Goal: Task Accomplishment & Management: Use online tool/utility

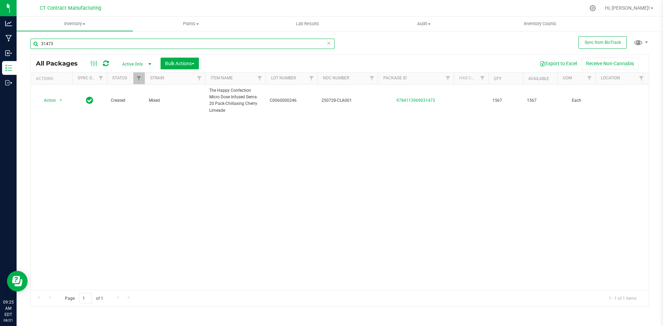
click at [102, 45] on input "31473" at bounding box center [182, 44] width 304 height 10
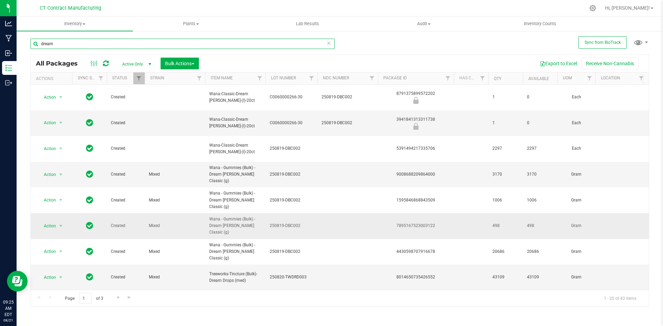
scroll to position [69, 0]
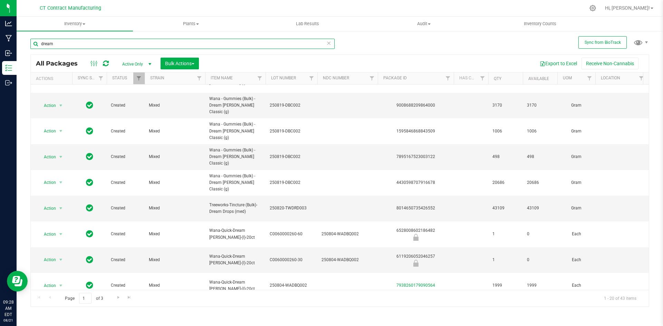
click at [110, 45] on input "dream" at bounding box center [182, 44] width 304 height 10
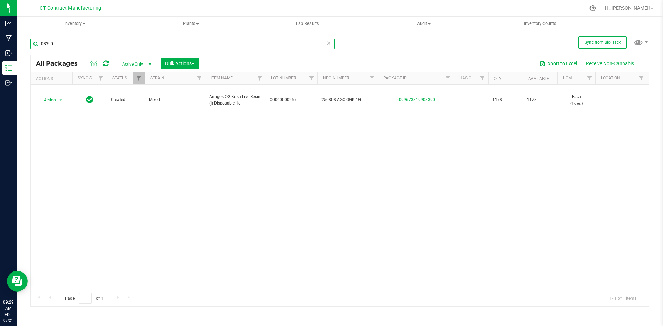
click at [97, 41] on input "08390" at bounding box center [182, 44] width 304 height 10
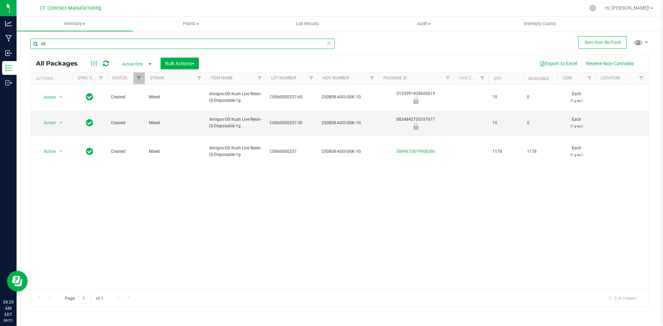
type input "c"
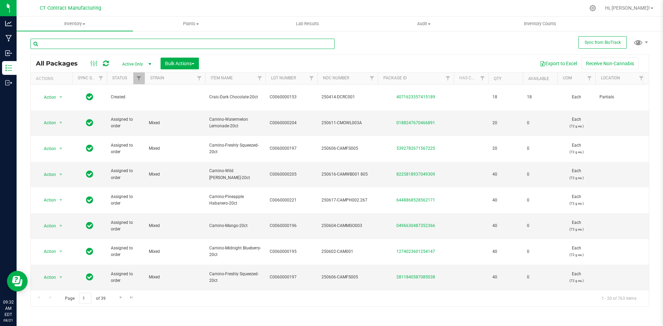
click at [111, 41] on input "text" at bounding box center [182, 44] width 304 height 10
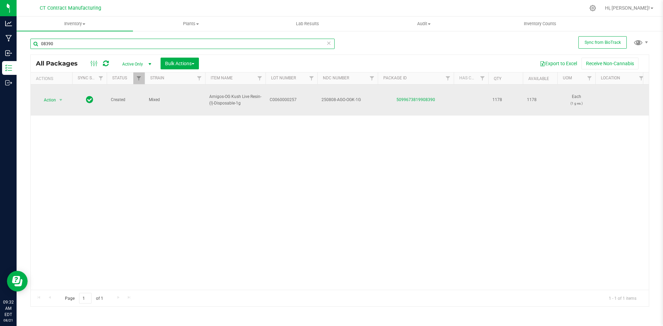
type input "08390"
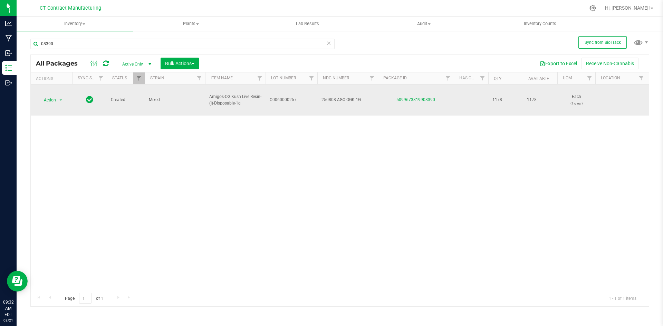
click at [219, 99] on span "Amigos-OG Kush Live Resin-(I)-Disposable-1g" at bounding box center [235, 100] width 52 height 13
copy tr "Amigos-OG Kush Live Resin-(I)-Disposable-1g"
copy link "5099673819908390"
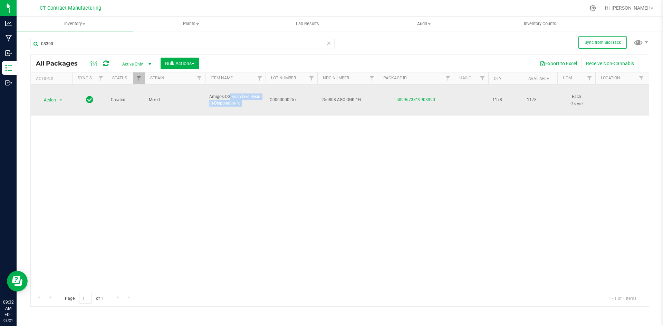
drag, startPoint x: 451, startPoint y: 101, endPoint x: 380, endPoint y: 105, distance: 71.2
click at [382, 104] on td "5099673819908390" at bounding box center [416, 100] width 76 height 31
click at [291, 98] on span "C0060000257" at bounding box center [292, 100] width 44 height 7
click at [290, 98] on input "C0060000257" at bounding box center [289, 100] width 49 height 11
click at [337, 100] on span "250808-AGO-OGK-1G" at bounding box center [347, 100] width 52 height 7
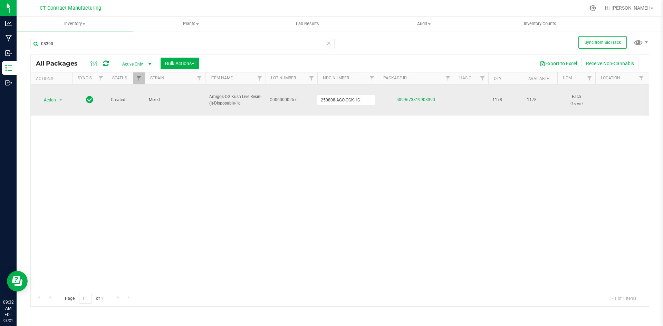
click at [337, 100] on input "250808-AGO-OGK-1G" at bounding box center [346, 100] width 58 height 11
click at [206, 4] on div at bounding box center [354, 7] width 461 height 13
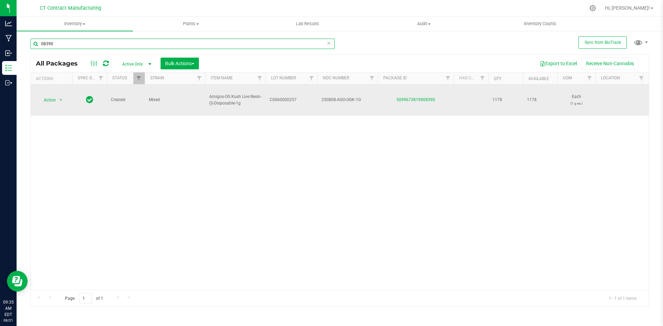
click at [75, 41] on input "08390" at bounding box center [182, 44] width 304 height 10
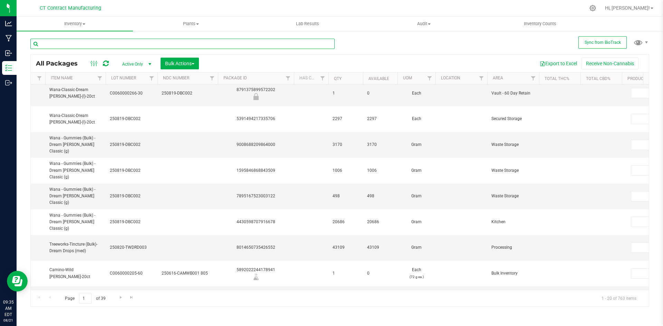
scroll to position [0, 195]
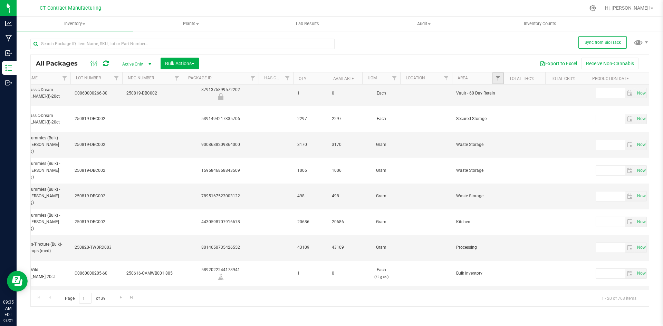
click at [501, 77] on link "Filter" at bounding box center [497, 79] width 11 height 12
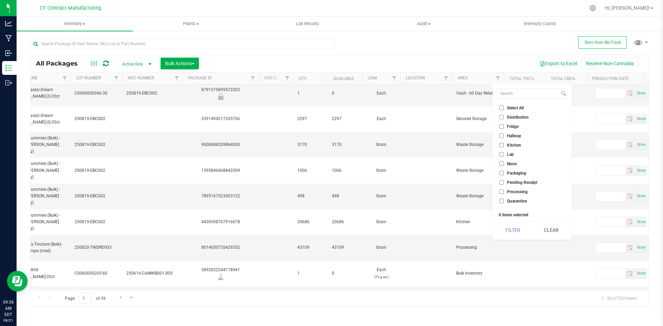
click at [437, 43] on div "All Packages Active Only Active Only Lab Samples Locked All External Internal B…" at bounding box center [339, 169] width 619 height 275
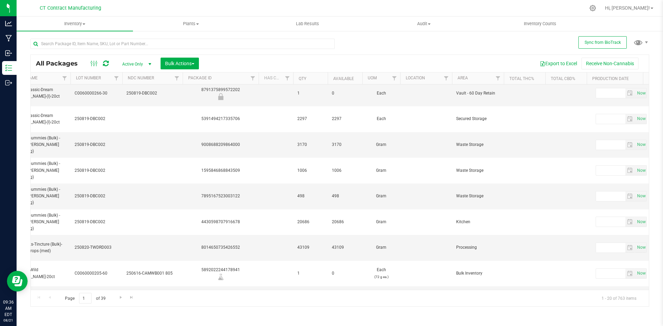
scroll to position [0, 0]
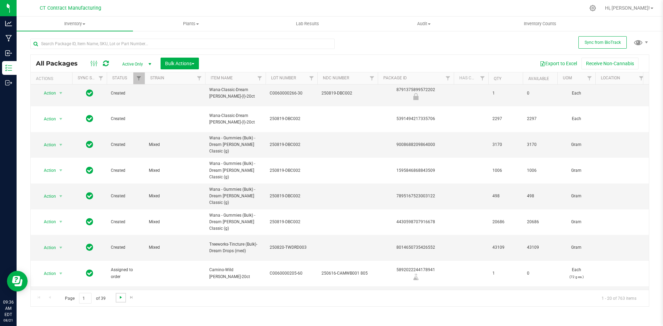
click at [120, 297] on span "Go to the next page" at bounding box center [121, 298] width 6 height 6
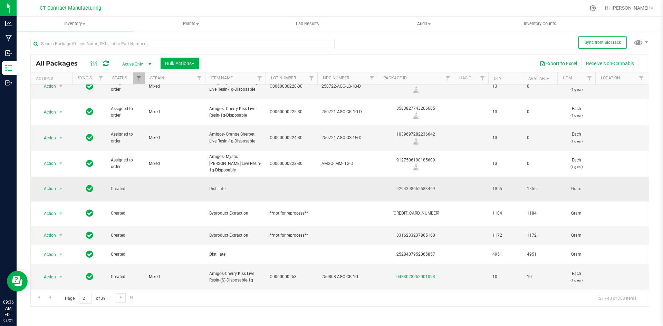
scroll to position [35, 0]
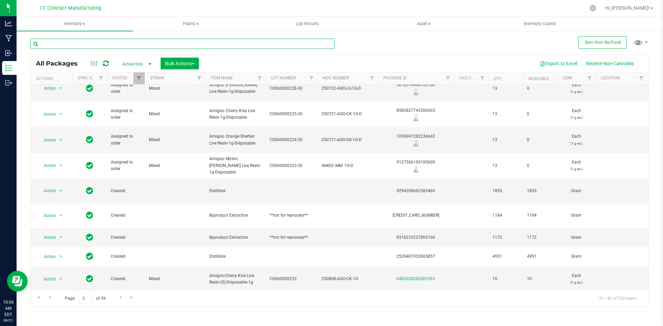
click at [114, 46] on input "text" at bounding box center [182, 44] width 304 height 10
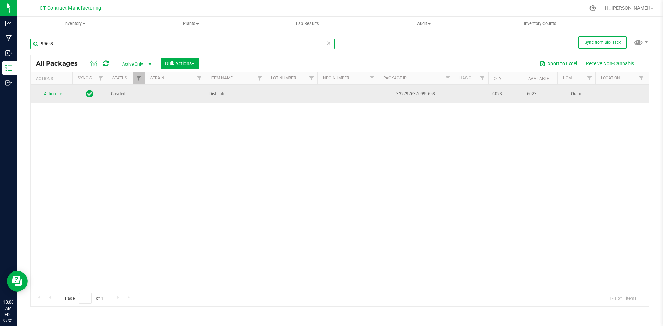
type input "99658"
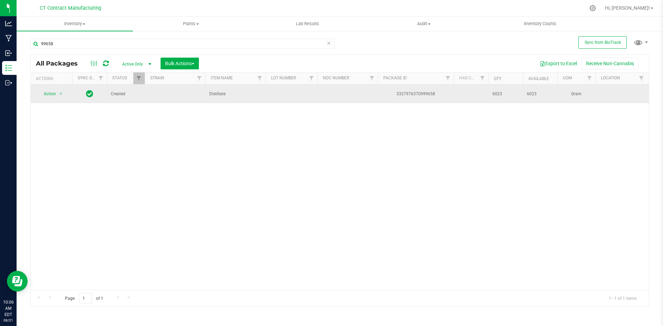
click at [290, 94] on td at bounding box center [292, 94] width 52 height 19
type input "250821.01"
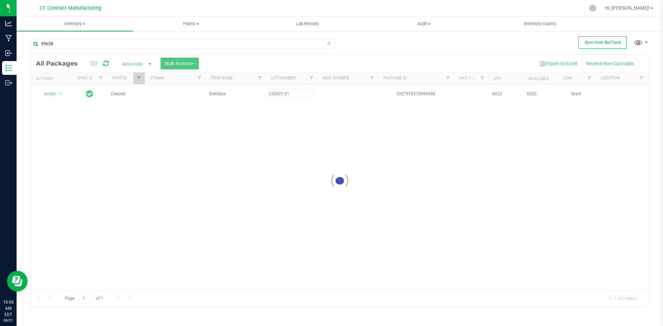
click at [211, 152] on div "Loading... All Packages Active Only Active Only Lab Samples Locked All External…" at bounding box center [339, 181] width 619 height 252
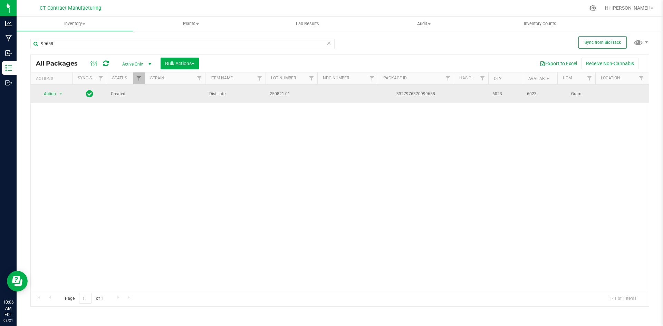
click at [284, 94] on span "250821.01" at bounding box center [292, 94] width 44 height 7
type input "250821-01"
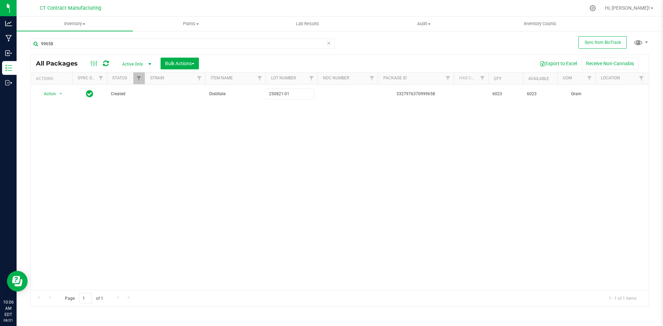
click at [268, 144] on div "All Packages Active Only Active Only Lab Samples Locked All External Internal B…" at bounding box center [339, 181] width 619 height 252
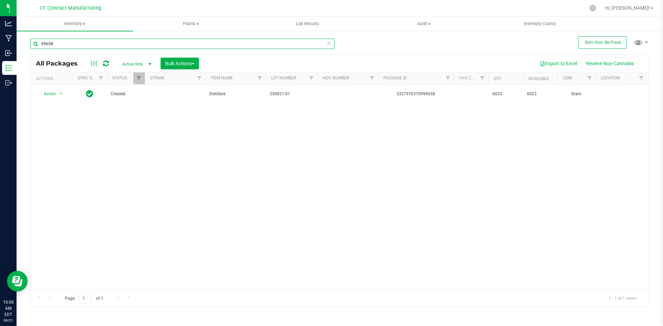
click at [86, 44] on input "99658" at bounding box center [182, 44] width 304 height 10
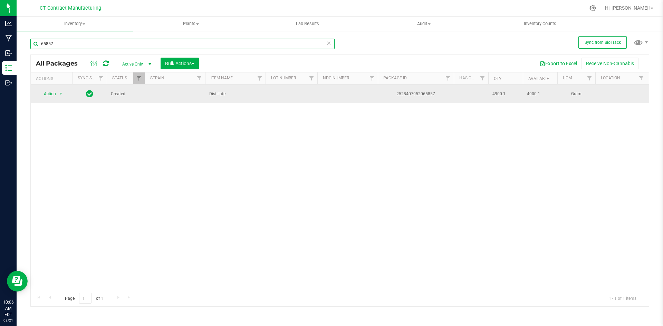
type input "65857"
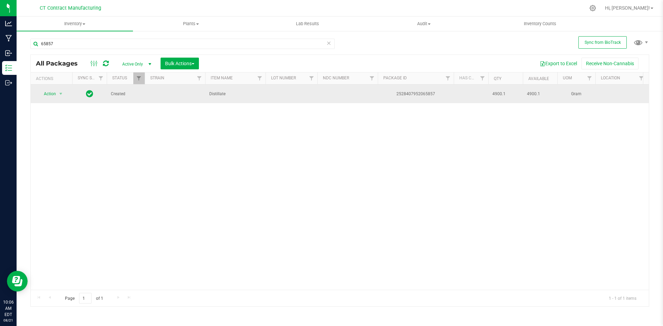
click at [286, 93] on td at bounding box center [292, 94] width 52 height 19
type input "250821-02"
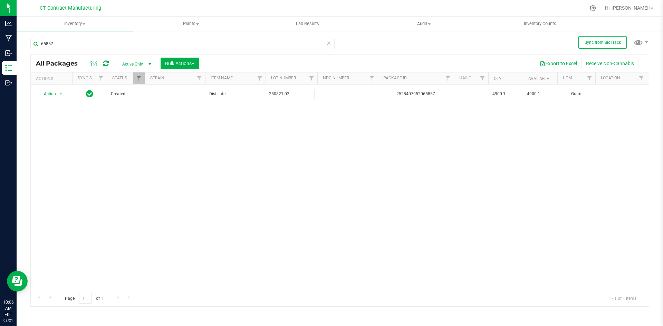
click at [282, 149] on div "All Packages Active Only Active Only Lab Samples Locked All External Internal B…" at bounding box center [339, 181] width 619 height 252
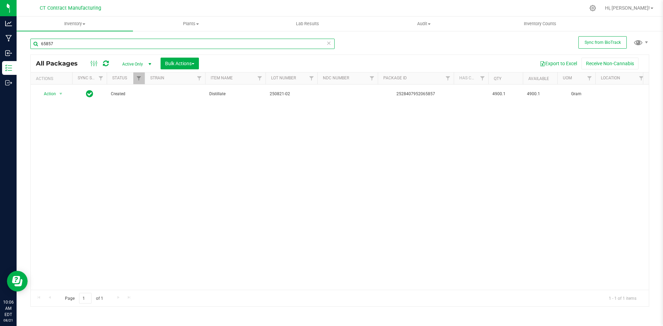
click at [92, 44] on input "65857" at bounding box center [182, 44] width 304 height 10
type input "05156"
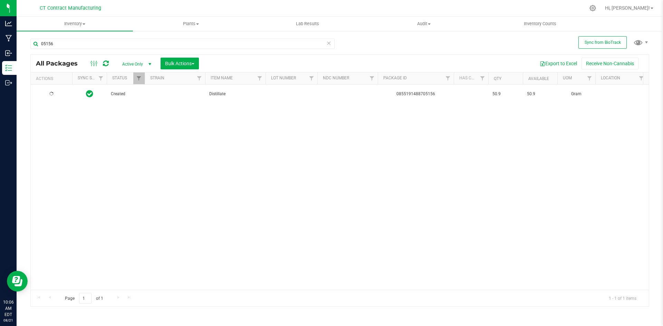
click at [280, 91] on td at bounding box center [292, 94] width 52 height 19
type input "250821-03"
click at [252, 160] on div "All Packages Active Only Active Only Lab Samples Locked All External Internal B…" at bounding box center [339, 181] width 619 height 252
drag, startPoint x: 313, startPoint y: 3, endPoint x: 305, endPoint y: 8, distance: 9.0
click at [313, 3] on div at bounding box center [354, 7] width 461 height 13
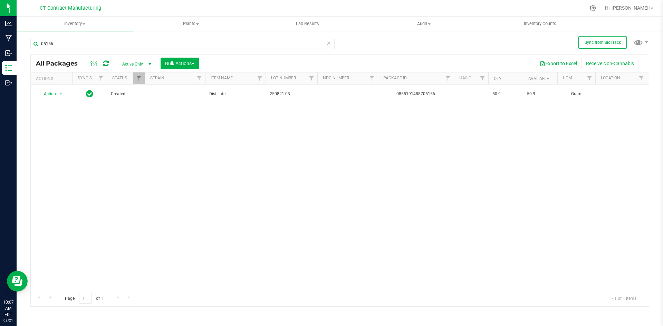
click at [393, 6] on div at bounding box center [354, 7] width 461 height 13
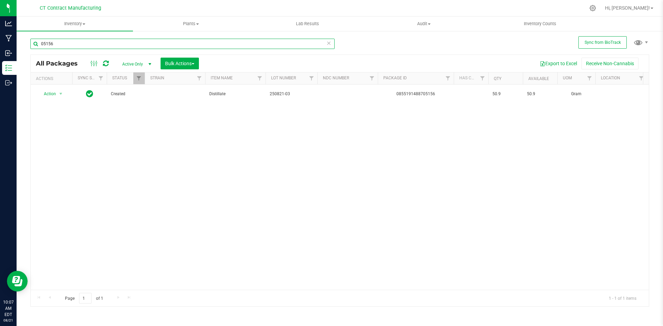
click at [56, 42] on input "05156" at bounding box center [182, 44] width 304 height 10
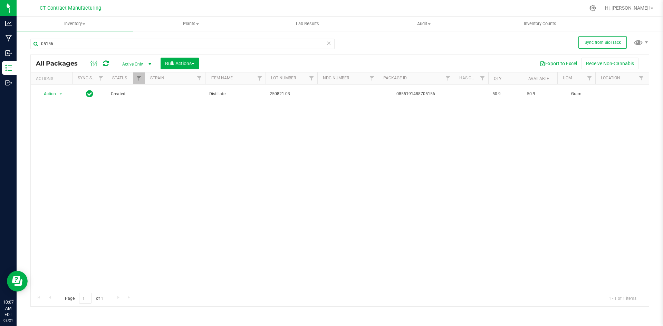
click at [142, 7] on div at bounding box center [354, 7] width 461 height 13
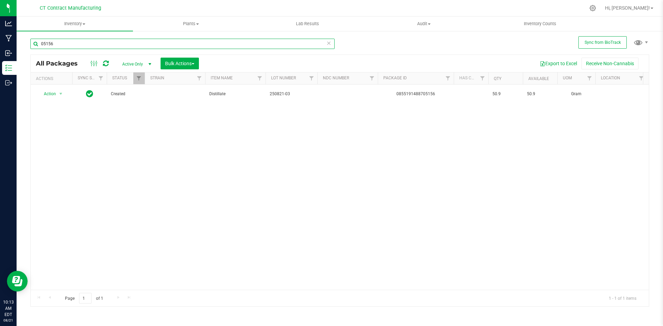
click at [134, 42] on input "05156" at bounding box center [182, 44] width 304 height 10
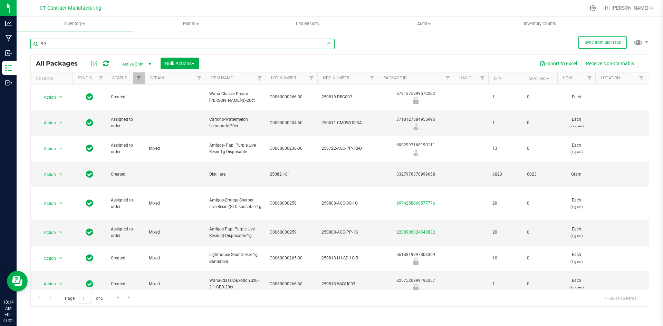
click at [146, 43] on input "99" at bounding box center [182, 44] width 304 height 10
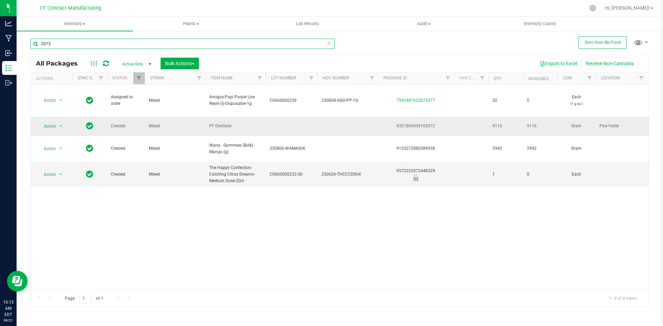
type input "2072"
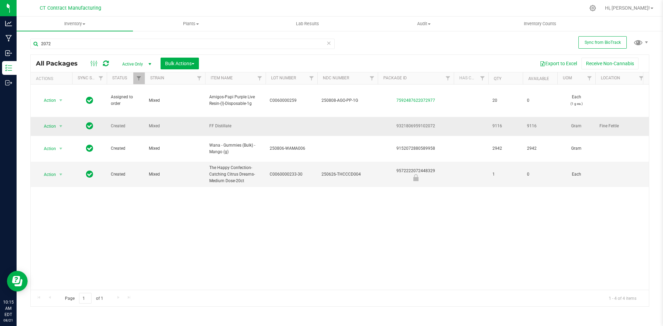
click at [277, 118] on td at bounding box center [292, 126] width 52 height 19
type input "2"
type input "250821-04"
click at [234, 277] on div "All Packages Active Only Active Only Lab Samples Locked All External Internal B…" at bounding box center [339, 181] width 619 height 252
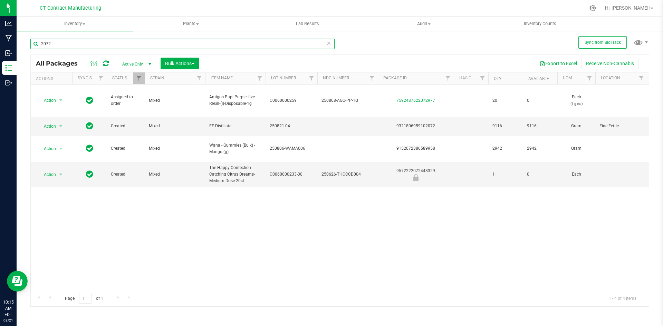
click at [67, 40] on input "2072" at bounding box center [182, 44] width 304 height 10
click at [41, 45] on input "2072" at bounding box center [182, 44] width 304 height 10
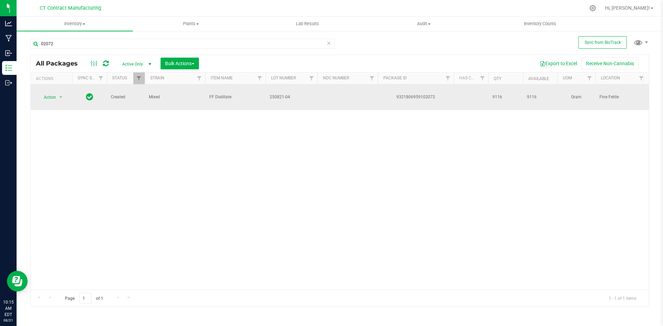
click at [275, 94] on span "250821-04" at bounding box center [292, 97] width 44 height 7
click at [275, 92] on input "250821-04" at bounding box center [289, 97] width 49 height 11
click at [220, 95] on span "FF Distillate" at bounding box center [235, 97] width 52 height 7
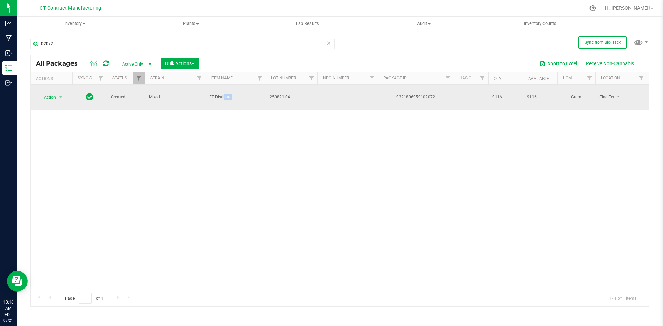
click at [220, 95] on span "FF Distillate" at bounding box center [235, 97] width 52 height 7
copy tr "FF Distillate"
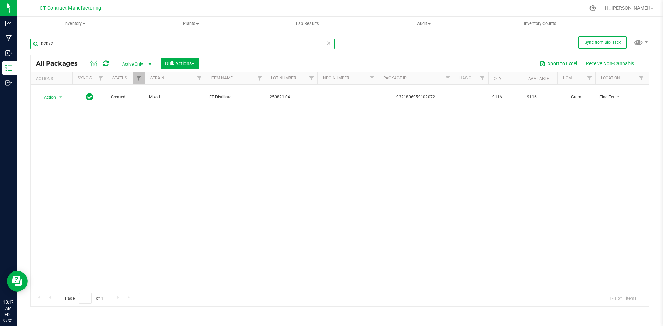
click at [57, 42] on input "02072" at bounding box center [182, 44] width 304 height 10
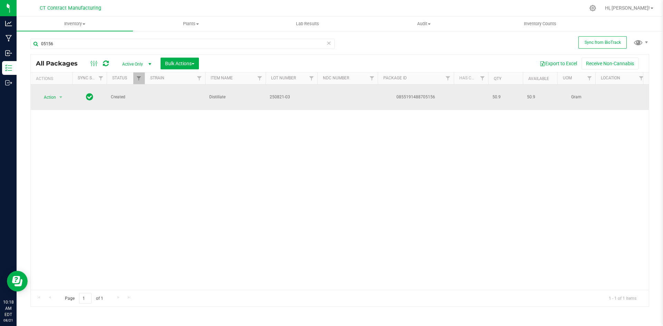
click at [286, 94] on span "250821-03" at bounding box center [292, 97] width 44 height 7
click at [286, 93] on input "250821-03" at bounding box center [289, 97] width 49 height 11
click at [416, 94] on div "0855191488705156" at bounding box center [416, 97] width 78 height 7
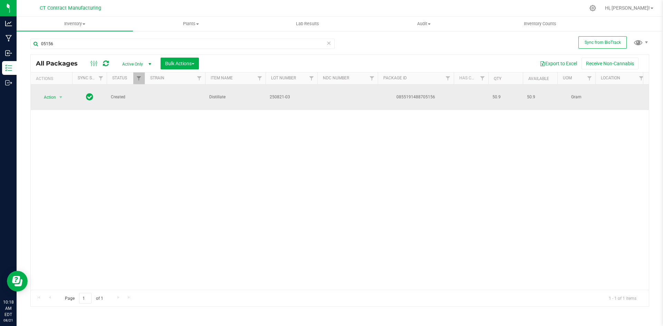
click at [224, 94] on span "Distillate" at bounding box center [235, 97] width 52 height 7
copy span "Distillate"
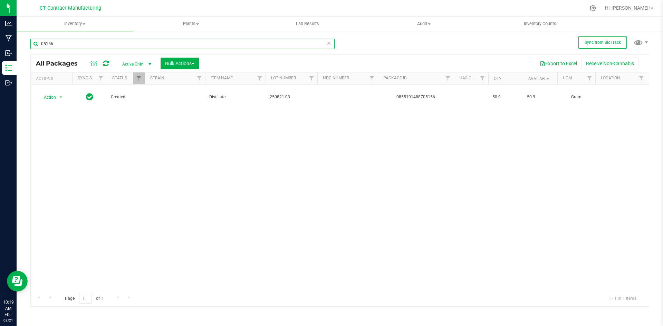
click at [81, 42] on input "05156" at bounding box center [182, 44] width 304 height 10
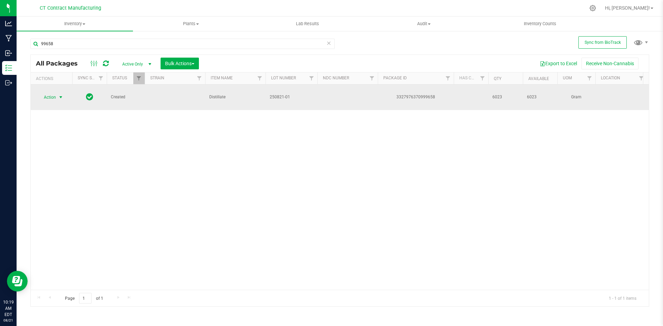
click at [61, 95] on span "select" at bounding box center [61, 98] width 6 height 6
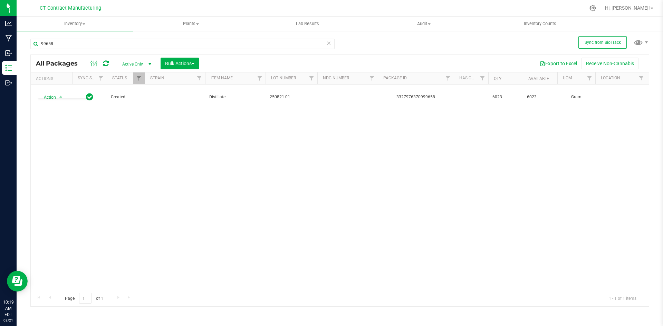
click at [269, 165] on div "Action Action Adjust qty Create package Edit attributes Global inventory Locate…" at bounding box center [340, 187] width 618 height 205
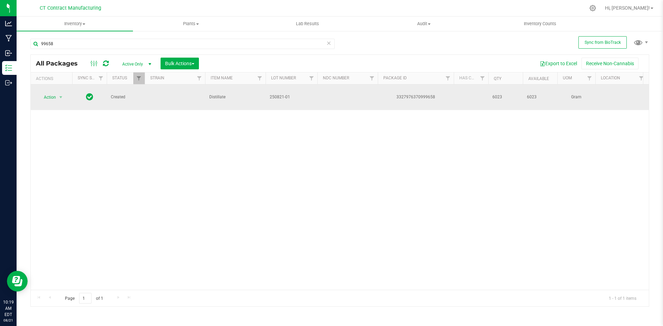
click at [283, 95] on span "250821-01" at bounding box center [292, 97] width 44 height 7
click at [283, 95] on input "250821-01" at bounding box center [289, 97] width 49 height 11
click at [213, 94] on span "Distillate" at bounding box center [235, 97] width 52 height 7
copy span "Distillate"
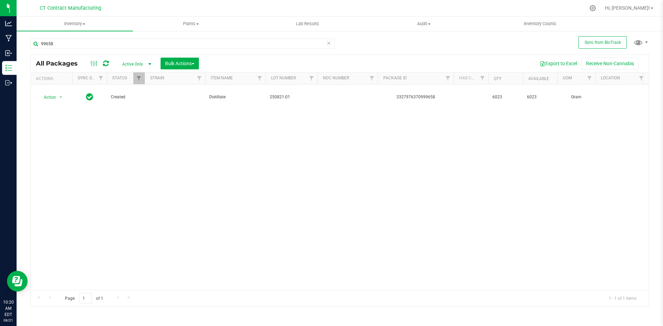
click at [276, 94] on span "250821-01" at bounding box center [292, 97] width 44 height 7
click at [276, 92] on input "250821-01" at bounding box center [289, 97] width 49 height 11
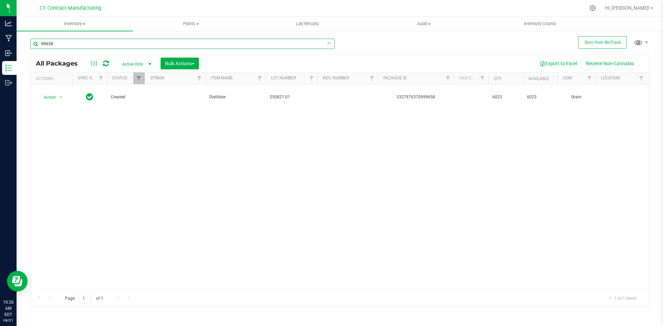
click at [124, 41] on input "99658" at bounding box center [182, 44] width 304 height 10
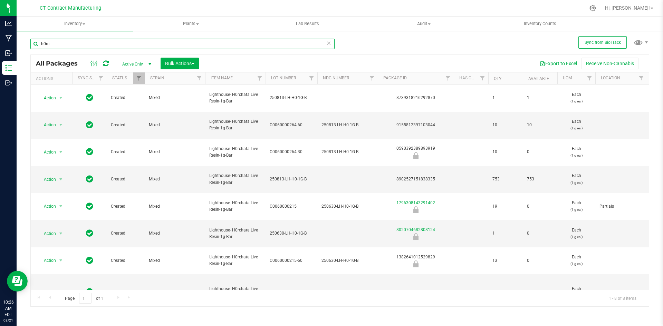
type input "h0rc"
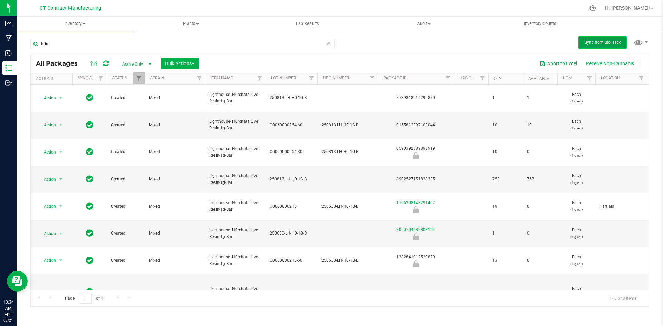
click at [609, 41] on span "Sync from BioTrack" at bounding box center [603, 42] width 36 height 5
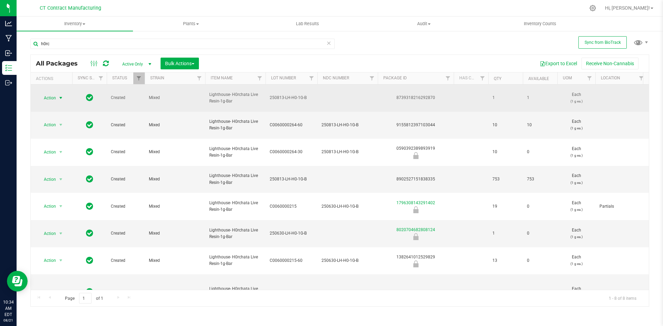
click at [64, 96] on span "select" at bounding box center [61, 98] width 9 height 10
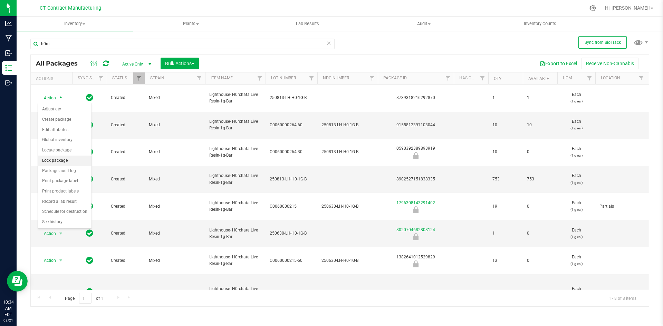
click at [72, 162] on li "Lock package" at bounding box center [65, 161] width 54 height 10
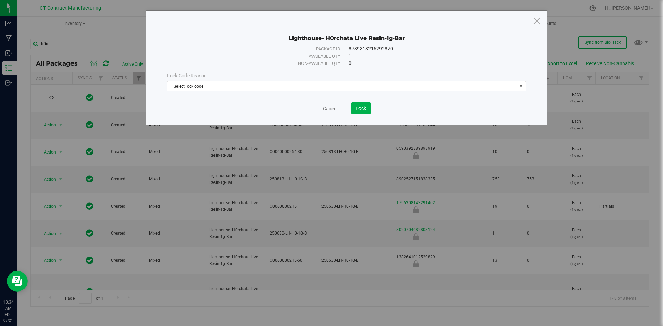
click at [291, 86] on span "Select lock code" at bounding box center [341, 86] width 349 height 10
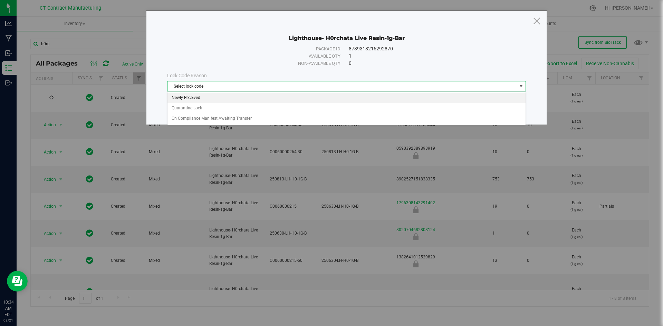
click at [287, 102] on li "Newly Received" at bounding box center [346, 98] width 358 height 10
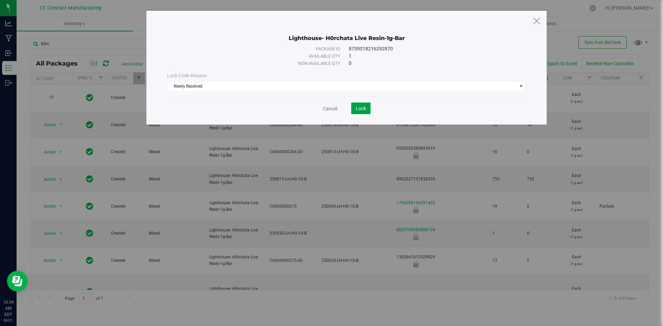
click at [368, 110] on button "Lock" at bounding box center [360, 109] width 19 height 12
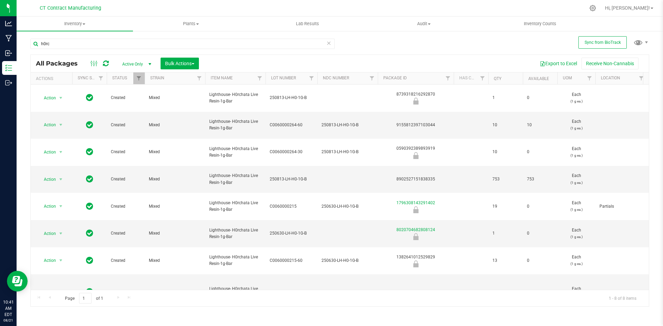
click at [432, 4] on div at bounding box center [354, 7] width 461 height 13
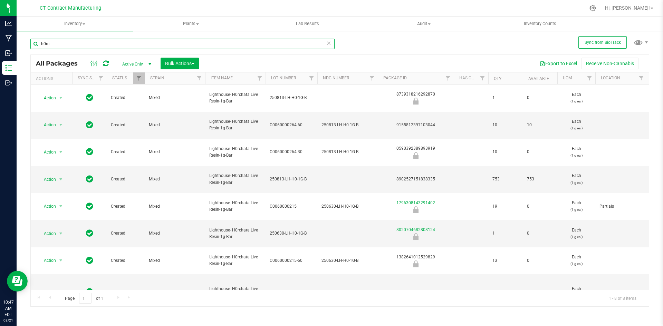
click at [103, 47] on input "h0rc" at bounding box center [182, 44] width 304 height 10
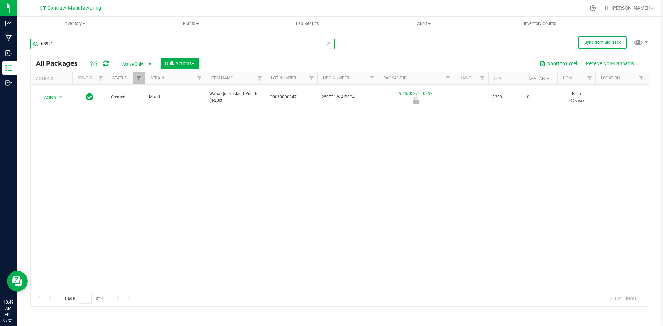
click at [56, 41] on input "63921" at bounding box center [182, 44] width 304 height 10
click at [146, 46] on input "90564" at bounding box center [182, 44] width 304 height 10
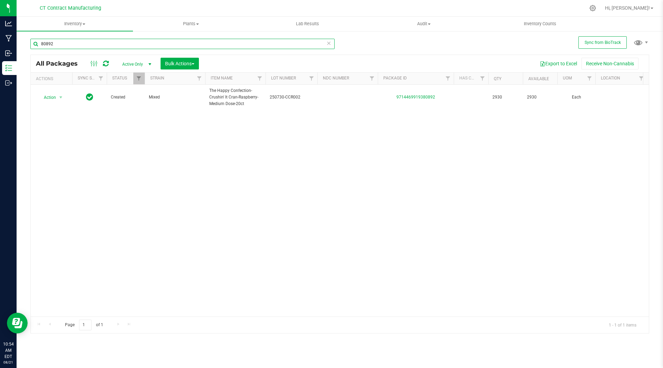
click at [114, 43] on input "80892" at bounding box center [182, 44] width 304 height 10
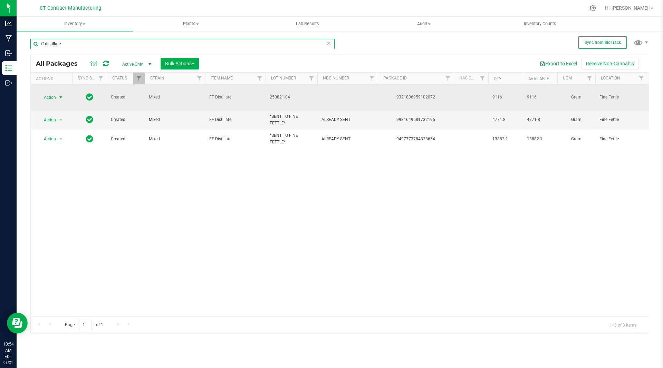
type input "ff distillate"
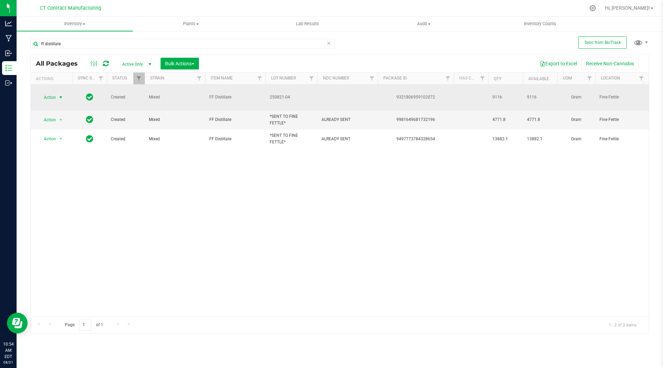
click at [61, 95] on span "select" at bounding box center [61, 98] width 6 height 6
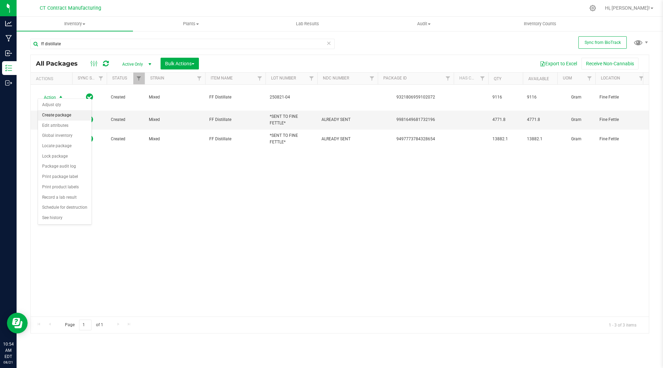
click at [66, 116] on li "Create package" at bounding box center [65, 115] width 54 height 10
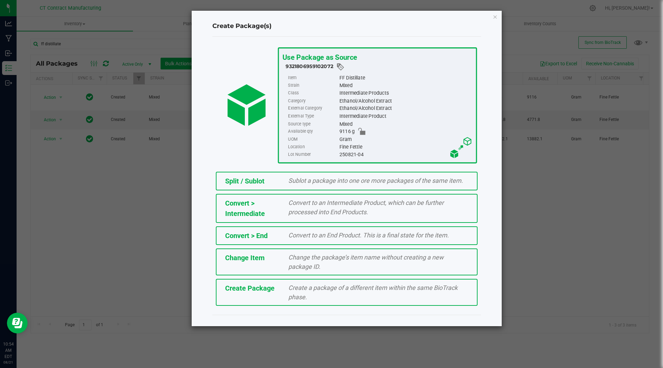
click at [290, 179] on span "Sublot a package into one ore more packages of the same item." at bounding box center [375, 180] width 175 height 7
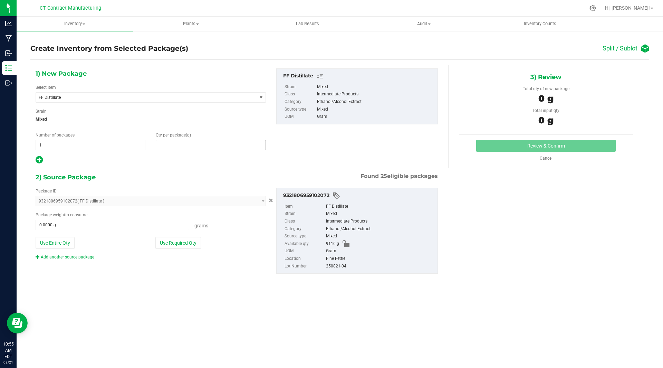
click at [205, 146] on span at bounding box center [211, 145] width 110 height 10
click at [205, 146] on input "text" at bounding box center [210, 145] width 109 height 10
type input "0.0000"
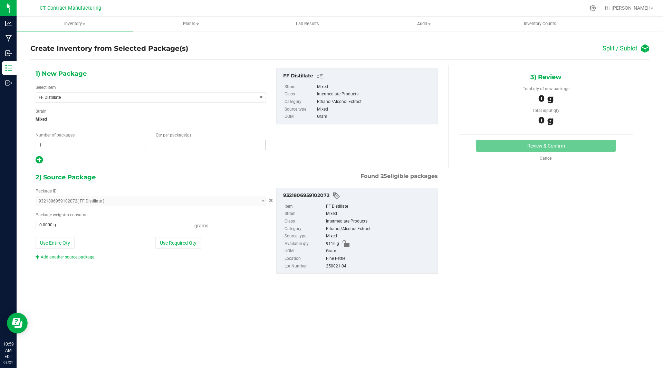
click at [170, 144] on span at bounding box center [211, 145] width 110 height 10
click at [170, 144] on input "text" at bounding box center [210, 145] width 109 height 10
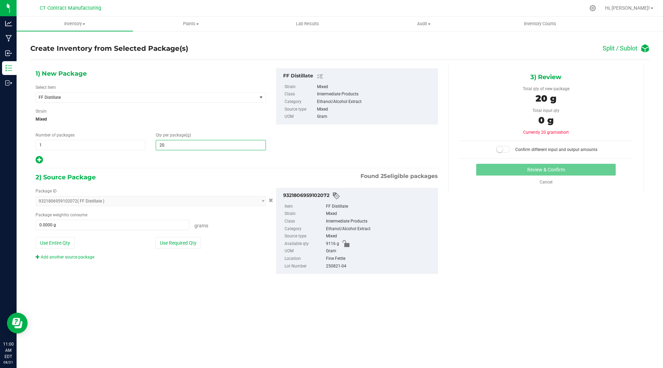
type input "20.8"
type input "20.8000"
click at [129, 224] on span at bounding box center [113, 225] width 154 height 10
type input "20.8"
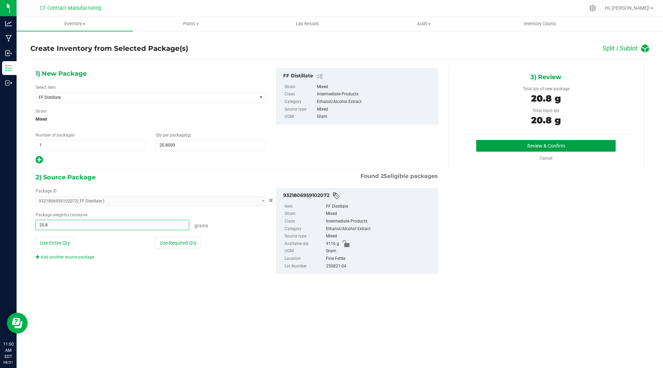
type input "20.8000 g"
click at [506, 145] on button "Review & Confirm" at bounding box center [545, 146] width 139 height 12
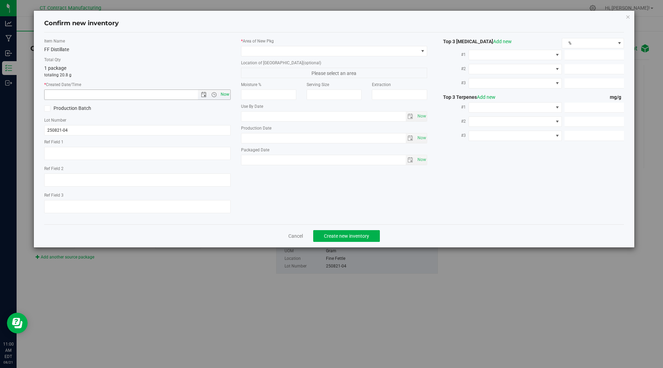
click at [225, 96] on span "Now" at bounding box center [225, 94] width 12 height 10
type input "8/21/2025 11:00 AM"
click at [295, 52] on span at bounding box center [329, 51] width 177 height 10
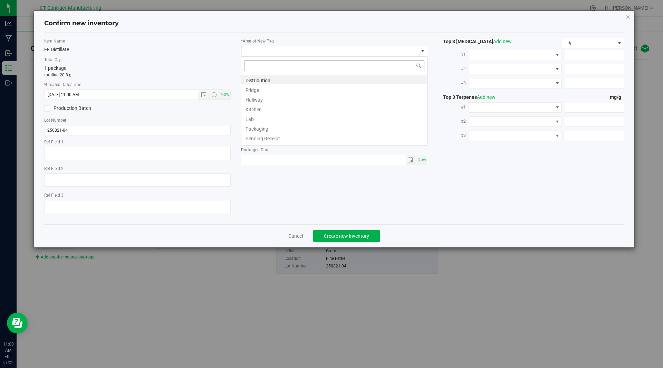
scroll to position [10, 186]
click at [290, 80] on li "Distribution" at bounding box center [334, 80] width 186 height 10
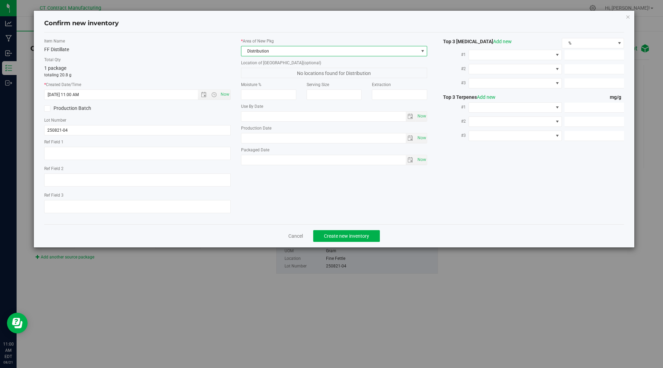
click at [272, 51] on span "Distribution" at bounding box center [329, 51] width 177 height 10
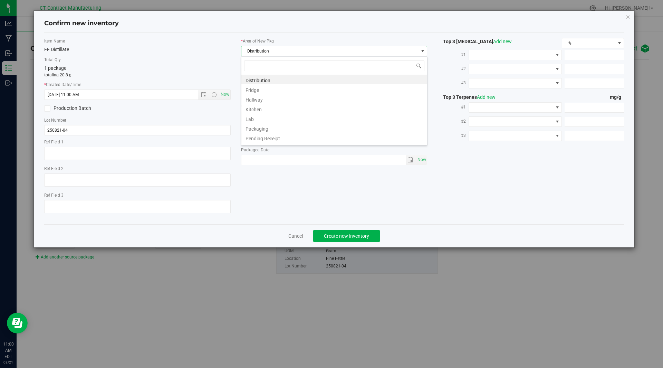
click at [272, 51] on span "Distribution" at bounding box center [329, 51] width 177 height 10
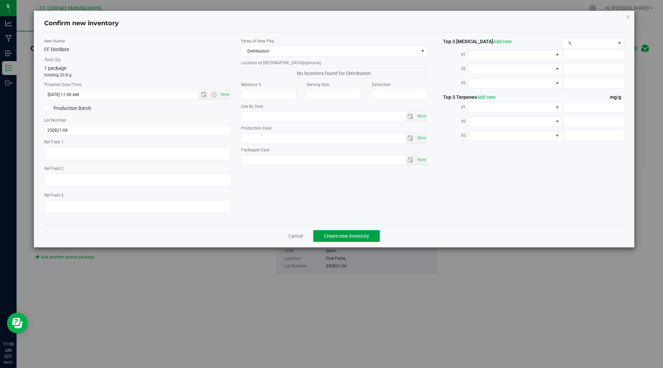
click at [357, 238] on span "Create new inventory" at bounding box center [346, 236] width 45 height 6
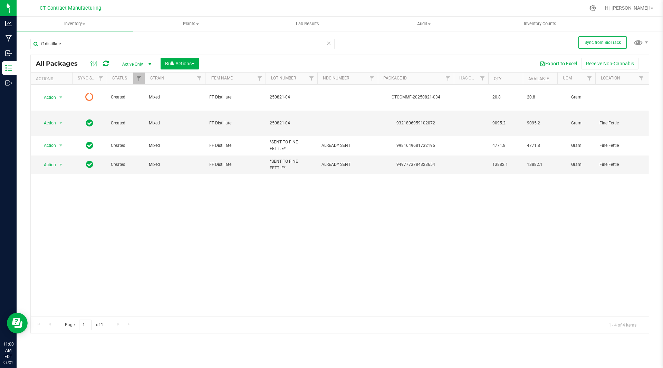
click at [107, 64] on icon at bounding box center [106, 63] width 6 height 7
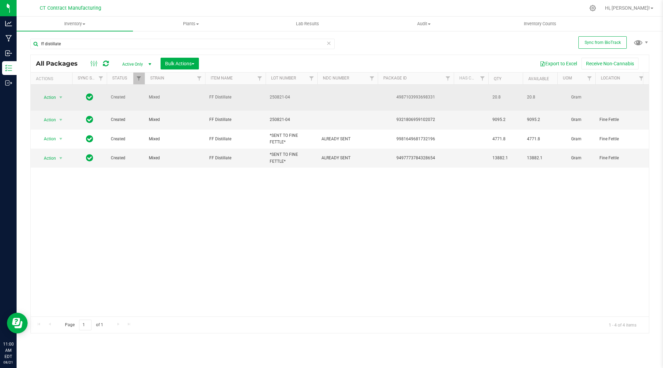
click at [409, 94] on div "4987103993698331" at bounding box center [416, 97] width 78 height 7
copy div "4987103993698331"
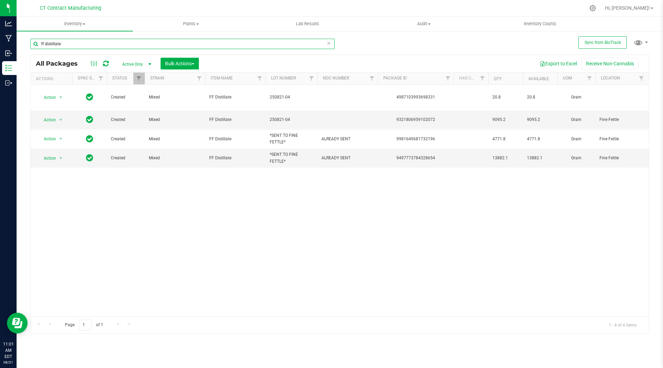
click at [86, 44] on input "ff distillate" at bounding box center [182, 44] width 304 height 10
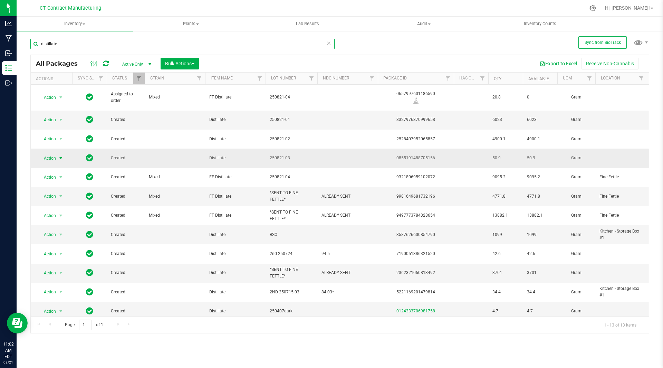
type input "distillate"
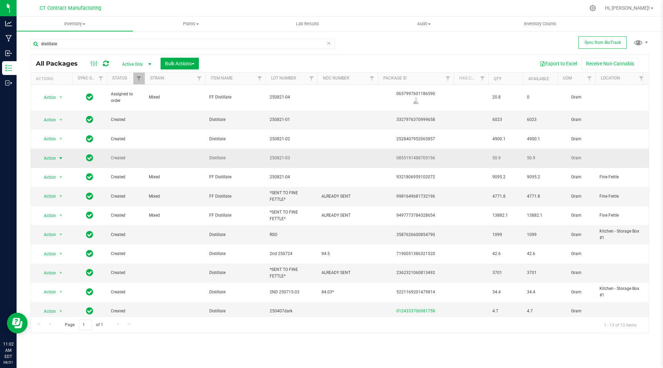
click at [62, 155] on span "select" at bounding box center [61, 158] width 6 height 6
click at [64, 167] on li "Create package" at bounding box center [65, 168] width 54 height 10
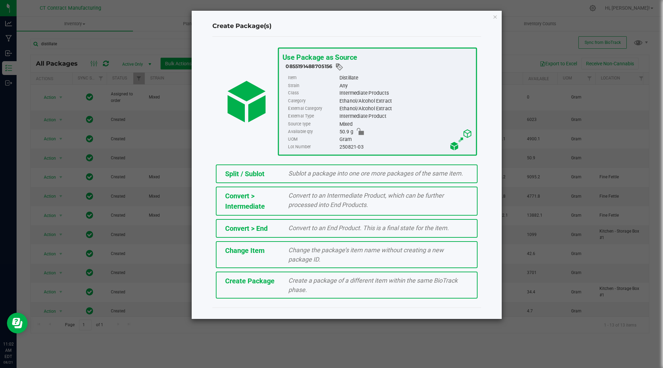
click at [328, 170] on span "Sublot a package into one ore more packages of the same item." at bounding box center [375, 173] width 175 height 7
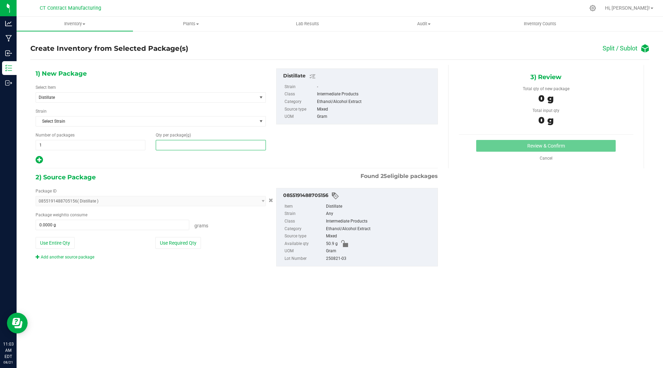
click at [237, 145] on span at bounding box center [211, 145] width 110 height 10
type input "9"
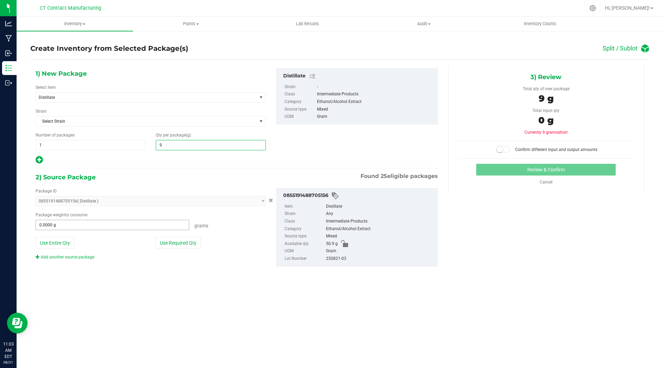
type input "9.0000"
click at [107, 223] on span at bounding box center [113, 225] width 154 height 10
type input "9"
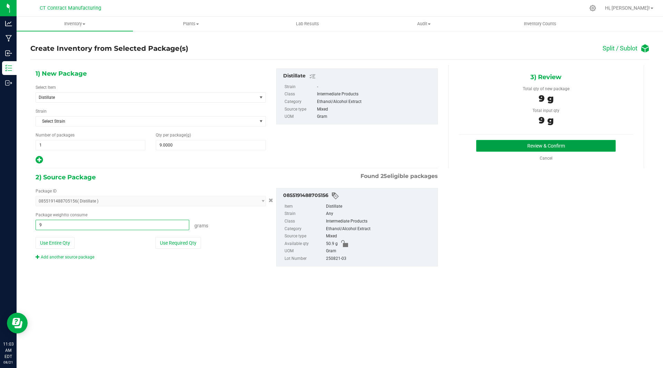
type input "9.0000 g"
click at [493, 141] on button "Review & Confirm" at bounding box center [545, 146] width 139 height 12
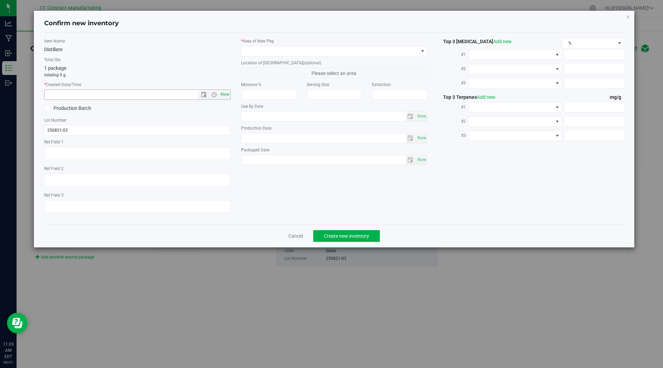
click at [220, 91] on span "Now" at bounding box center [225, 94] width 12 height 10
type input "8/21/2025 11:03 AM"
click at [279, 53] on span at bounding box center [329, 51] width 177 height 10
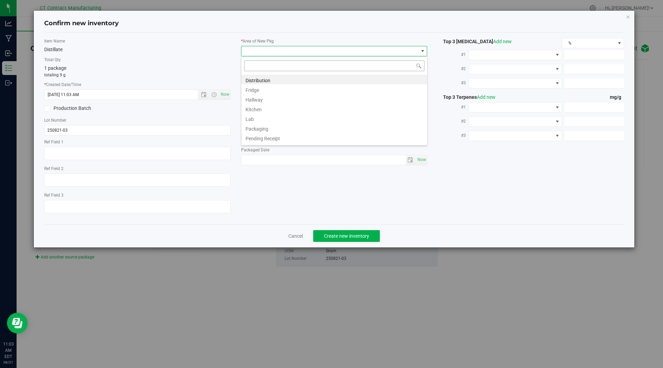
scroll to position [10, 186]
click at [282, 79] on li "Distribution" at bounding box center [334, 80] width 186 height 10
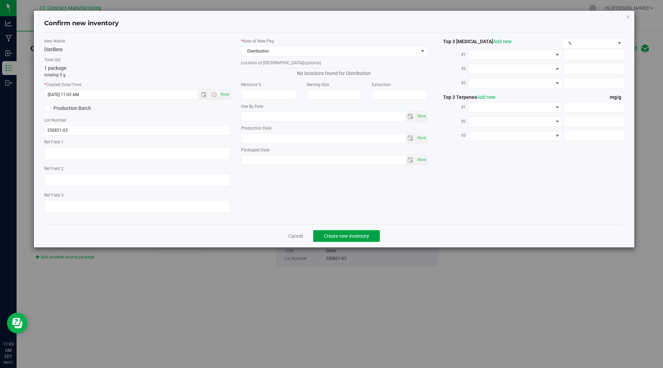
click at [330, 233] on span "Create new inventory" at bounding box center [346, 236] width 45 height 6
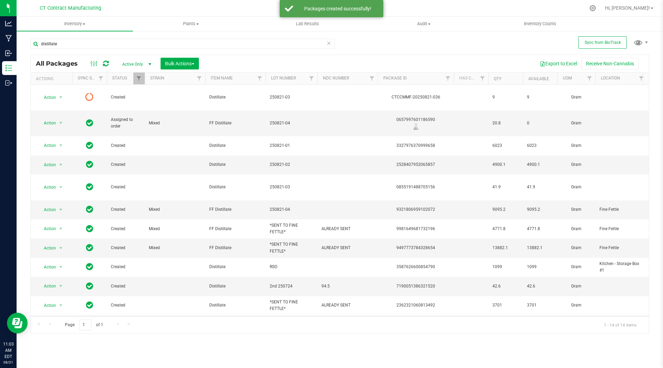
click at [107, 64] on icon at bounding box center [106, 63] width 6 height 7
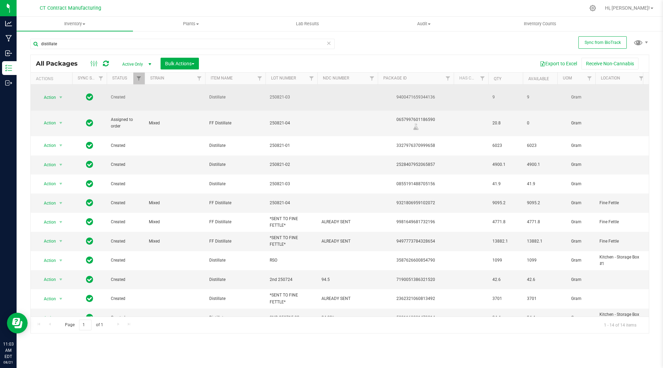
click at [423, 95] on div "9400471659344136" at bounding box center [416, 97] width 78 height 7
copy div "9400471659344136"
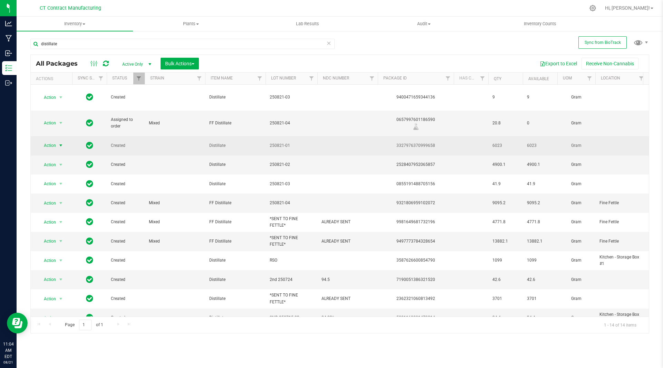
click at [62, 143] on span "select" at bounding box center [61, 146] width 6 height 6
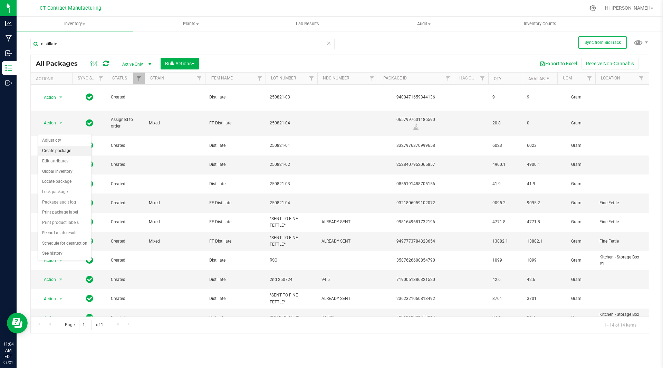
click at [63, 151] on li "Create package" at bounding box center [65, 151] width 54 height 10
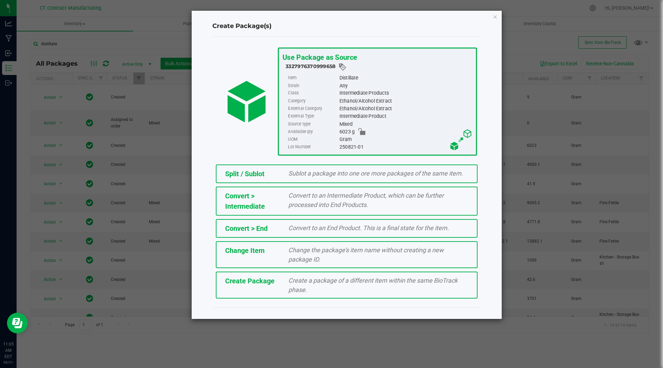
click at [325, 176] on span "Sublot a package into one ore more packages of the same item." at bounding box center [375, 173] width 175 height 7
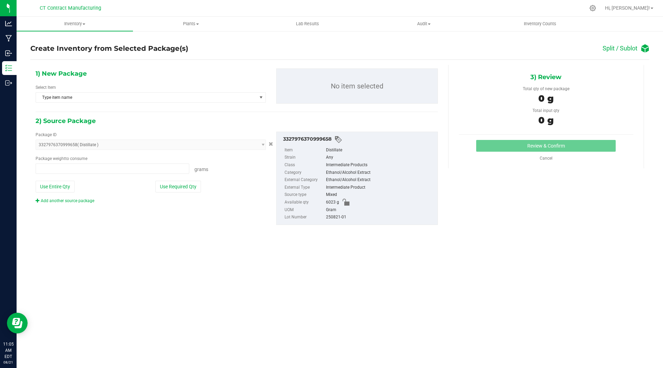
type input "0.0000 g"
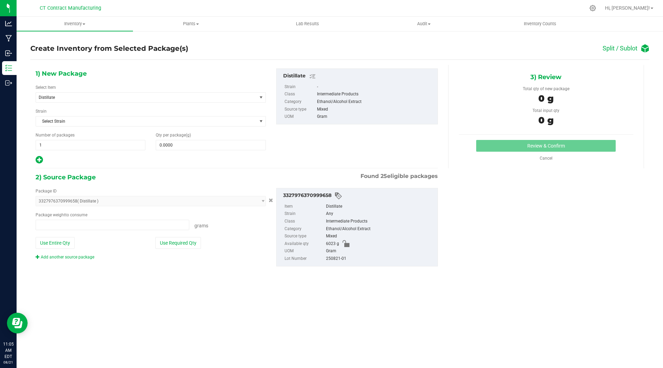
type input "0.0000 g"
click at [200, 147] on span at bounding box center [211, 145] width 110 height 10
type input "9"
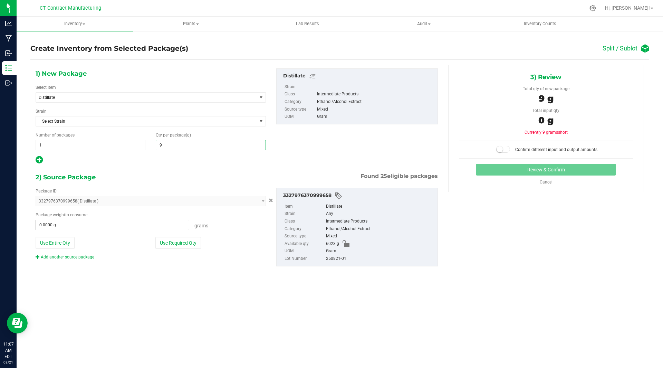
type input "9.0000"
click at [126, 226] on span at bounding box center [113, 225] width 154 height 10
type input "9"
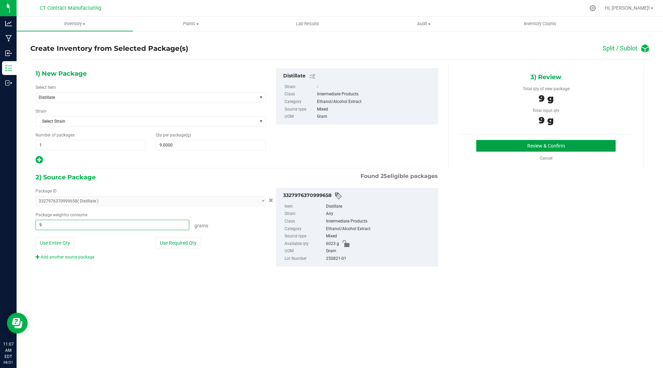
type input "9.0000 g"
click at [536, 147] on button "Review & Confirm" at bounding box center [545, 146] width 139 height 12
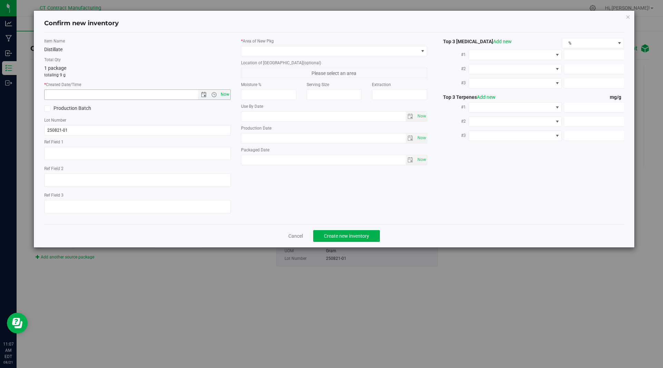
click at [227, 93] on span "Now" at bounding box center [225, 94] width 12 height 10
type input "8/21/2025 11:07 AM"
click at [132, 126] on input "250821-01" at bounding box center [137, 130] width 186 height 10
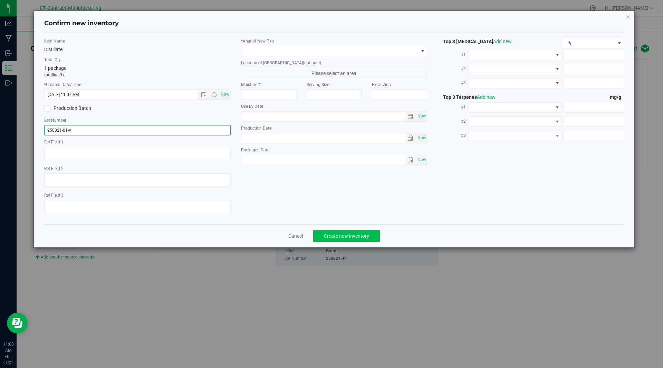
type input "250821-01-A"
click at [337, 235] on span "Create new inventory" at bounding box center [346, 236] width 45 height 6
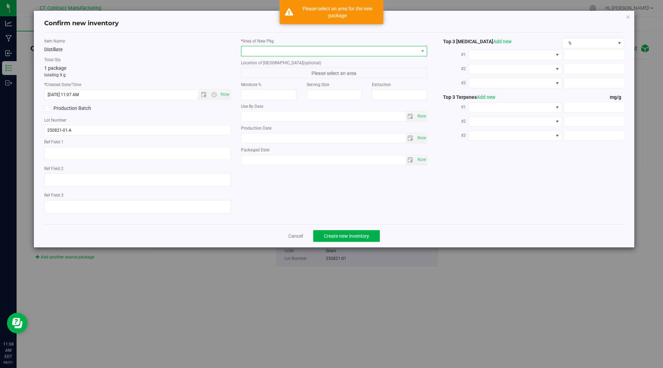
click at [262, 52] on span at bounding box center [329, 51] width 177 height 10
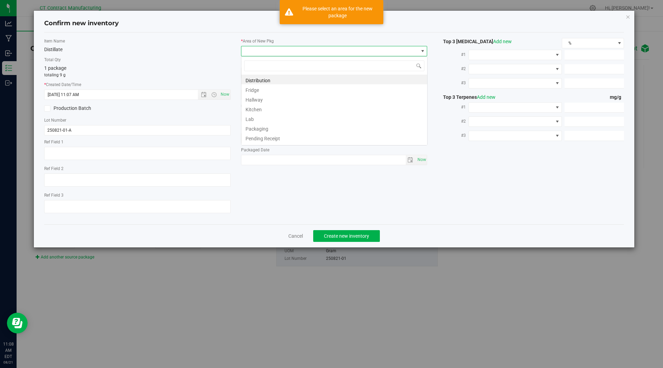
scroll to position [10, 186]
click at [264, 80] on li "Distribution" at bounding box center [334, 80] width 186 height 10
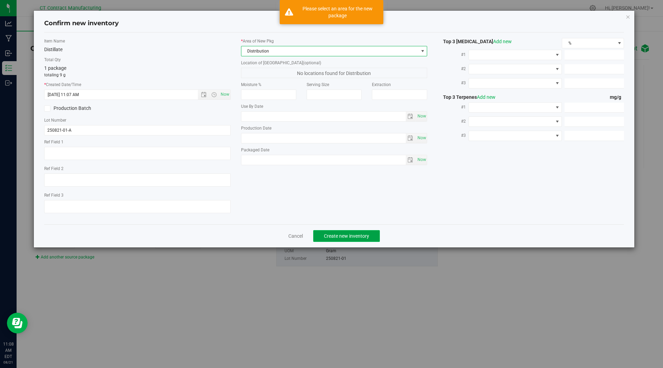
click at [342, 237] on span "Create new inventory" at bounding box center [346, 236] width 45 height 6
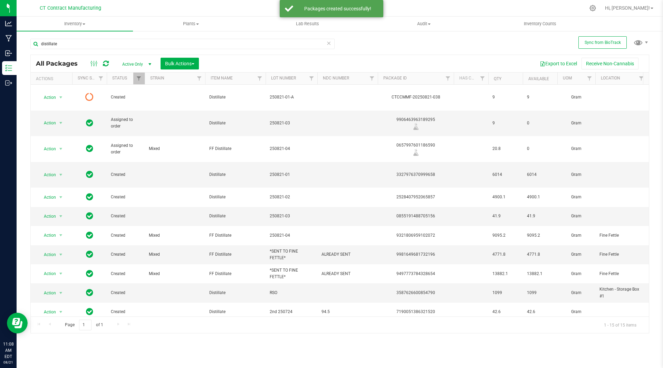
click at [106, 62] on icon at bounding box center [106, 63] width 6 height 7
click at [107, 60] on icon at bounding box center [106, 63] width 6 height 7
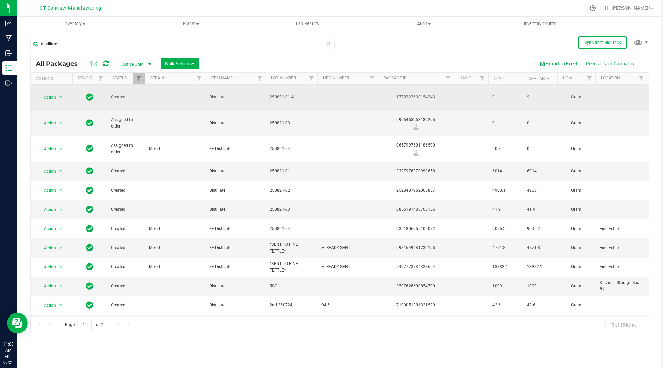
click at [404, 94] on div "1778323630154343" at bounding box center [416, 97] width 78 height 7
copy div "1778323630154343"
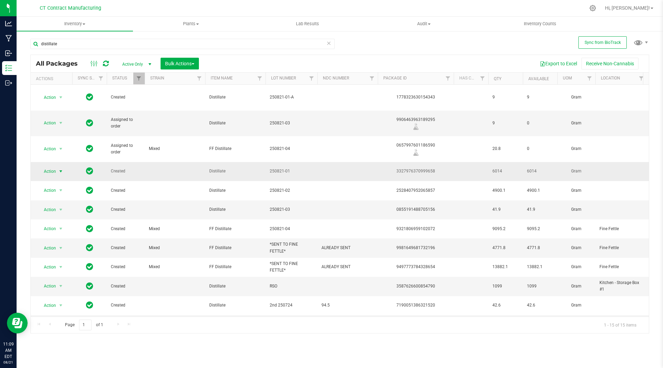
click at [62, 169] on span "select" at bounding box center [61, 172] width 6 height 6
click at [62, 171] on li "Create package" at bounding box center [65, 170] width 54 height 10
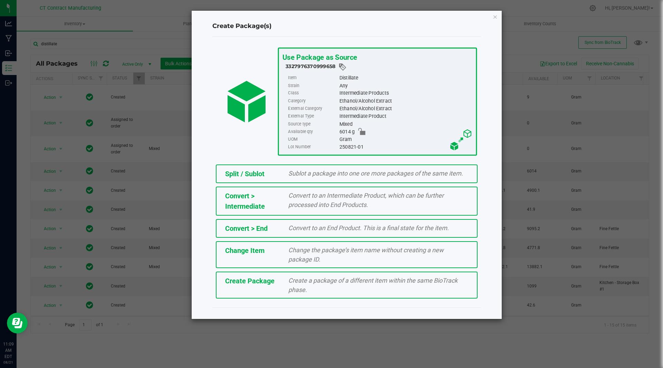
click at [239, 171] on span "Split / Sublot" at bounding box center [244, 174] width 39 height 8
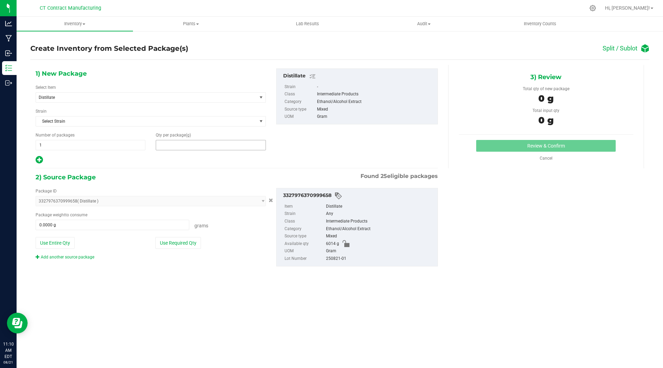
click at [198, 144] on span at bounding box center [211, 145] width 110 height 10
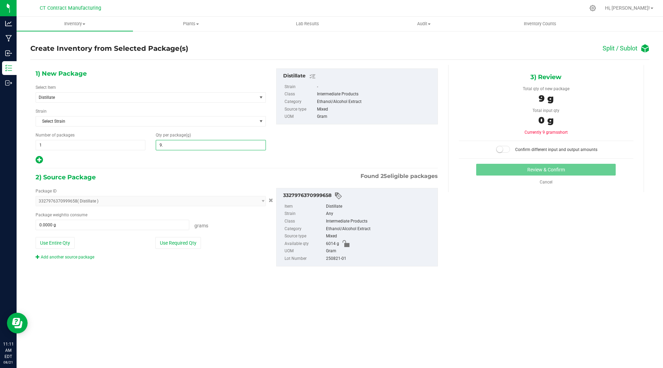
type input "9.4"
type input "9.4000"
click at [128, 223] on span at bounding box center [113, 225] width 154 height 10
type input "9.4"
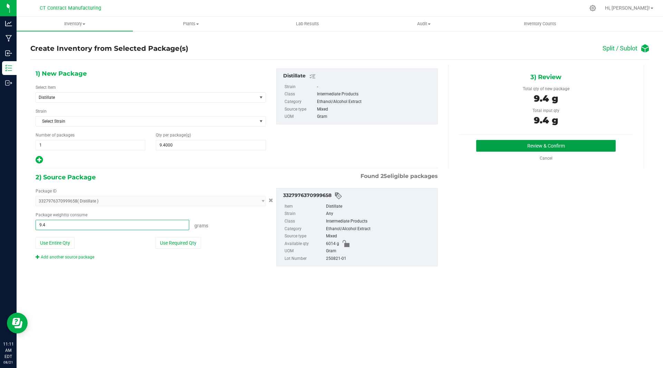
type input "9.4000 g"
click at [491, 141] on button "Review & Confirm" at bounding box center [545, 146] width 139 height 12
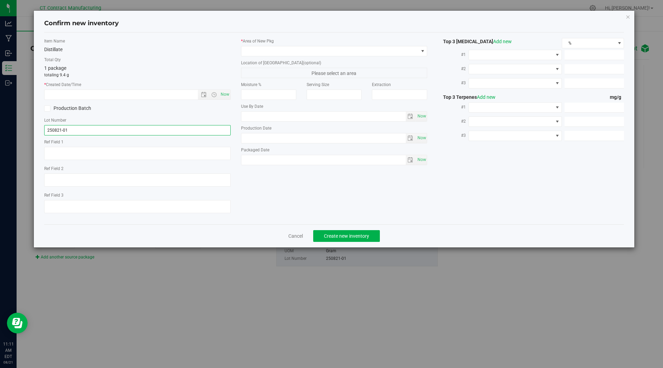
click at [139, 133] on input "250821-01" at bounding box center [137, 130] width 186 height 10
type input "250821-01-B"
click at [224, 94] on span "Now" at bounding box center [225, 94] width 12 height 10
type input "8/21/2025 11:11 AM"
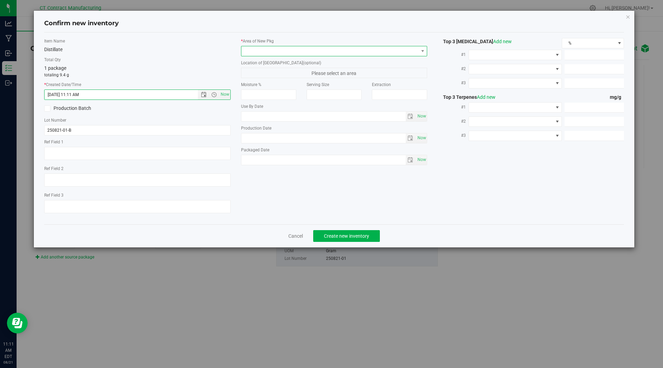
click at [291, 51] on span at bounding box center [329, 51] width 177 height 10
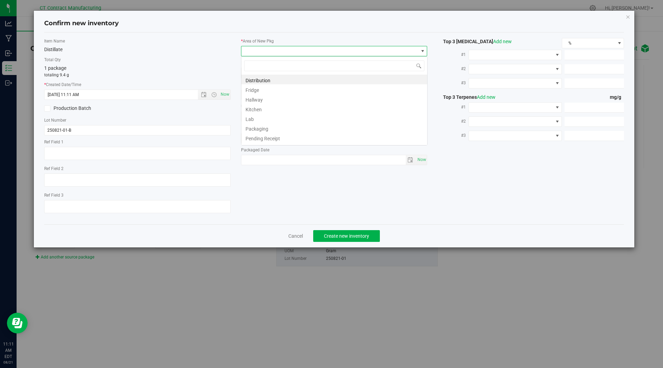
scroll to position [10, 186]
click at [279, 80] on li "Distribution" at bounding box center [334, 80] width 186 height 10
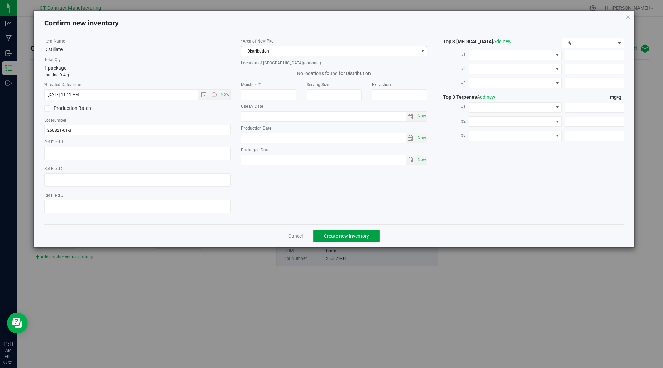
click at [326, 235] on span "Create new inventory" at bounding box center [346, 236] width 45 height 6
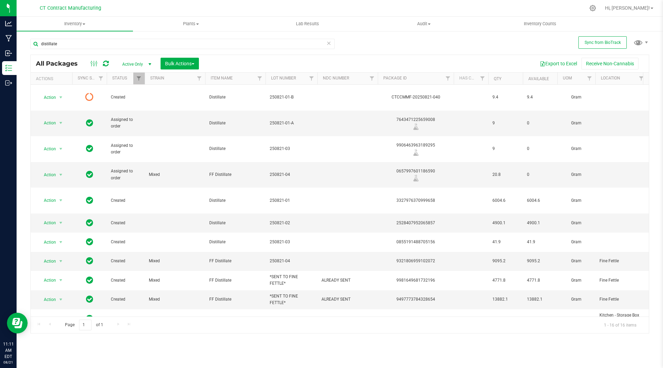
click at [107, 65] on icon at bounding box center [106, 63] width 6 height 7
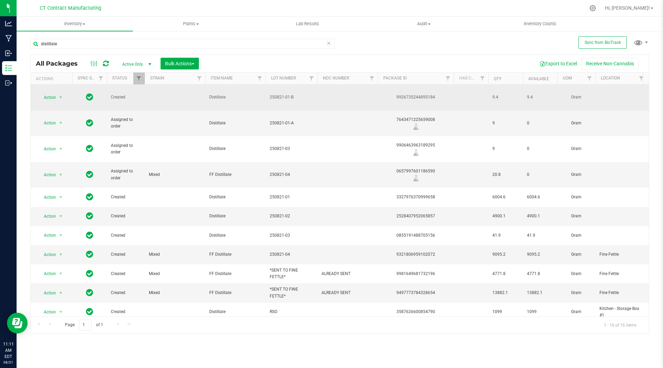
click at [406, 94] on div "9926735244895184" at bounding box center [416, 97] width 78 height 7
copy div "9926735244895184"
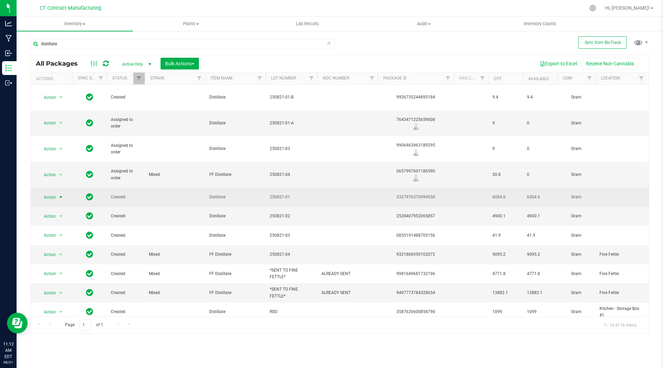
click at [61, 194] on span "select" at bounding box center [61, 197] width 6 height 6
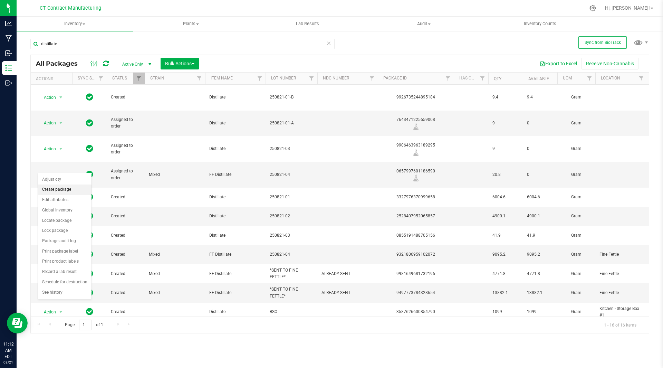
click at [68, 190] on li "Create package" at bounding box center [65, 189] width 54 height 10
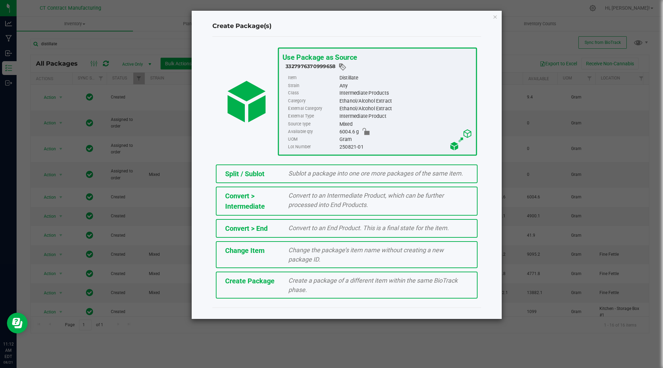
click at [245, 169] on div "Split / Sublot" at bounding box center [252, 174] width 64 height 10
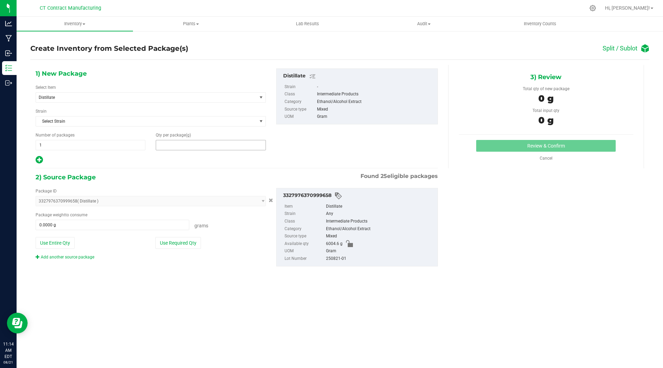
click at [184, 145] on span at bounding box center [211, 145] width 110 height 10
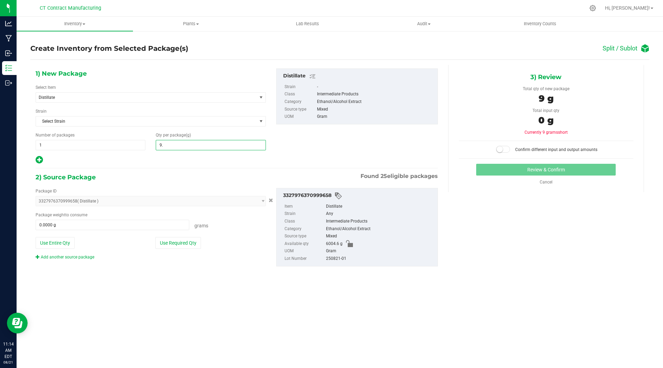
type input "9.3"
type input "9.3000"
click at [134, 224] on span at bounding box center [113, 225] width 154 height 10
type input "9.3"
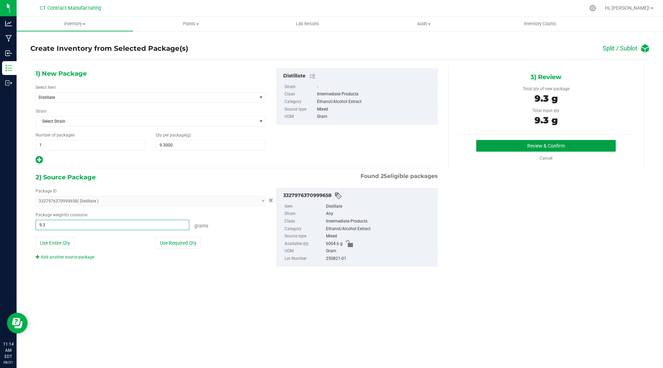
type input "9.3000 g"
click at [484, 143] on button "Review & Confirm" at bounding box center [545, 146] width 139 height 12
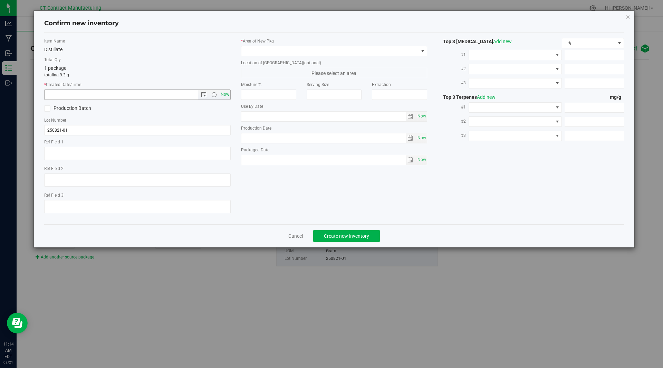
click at [229, 94] on span "Now" at bounding box center [225, 94] width 12 height 10
type input "8/21/2025 11:14 AM"
click at [278, 54] on span at bounding box center [329, 51] width 177 height 10
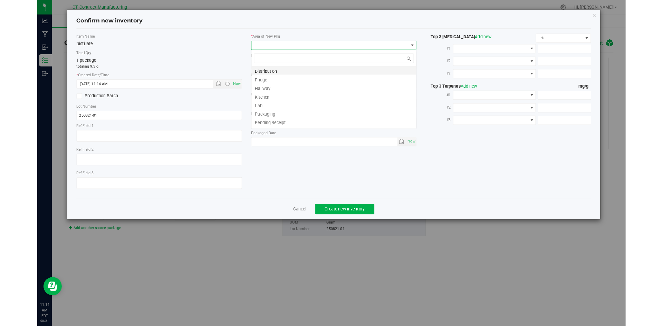
scroll to position [10, 186]
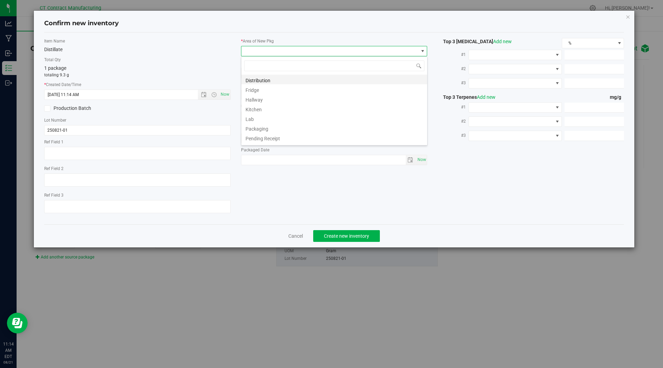
click at [262, 77] on li "Distribution" at bounding box center [334, 80] width 186 height 10
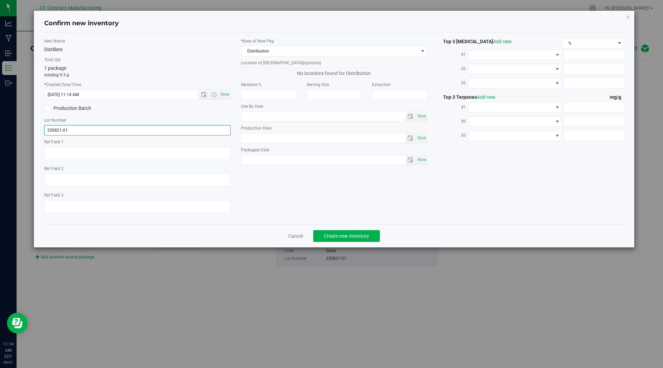
click at [124, 125] on input "250821-01" at bounding box center [137, 130] width 186 height 10
type input "250821-01-C"
click at [338, 235] on span "Create new inventory" at bounding box center [346, 236] width 45 height 6
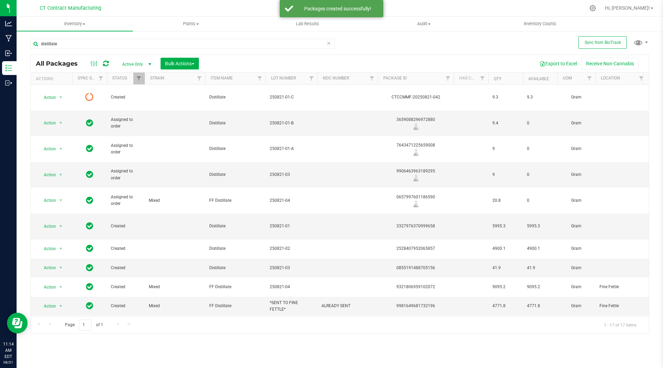
click at [105, 64] on icon at bounding box center [106, 63] width 6 height 7
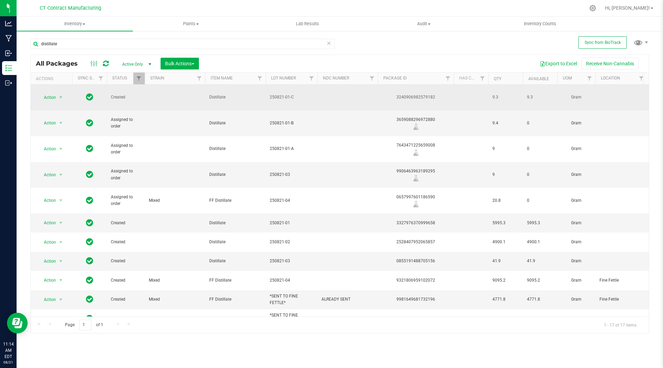
click at [422, 94] on div "3240906982579182" at bounding box center [416, 97] width 78 height 7
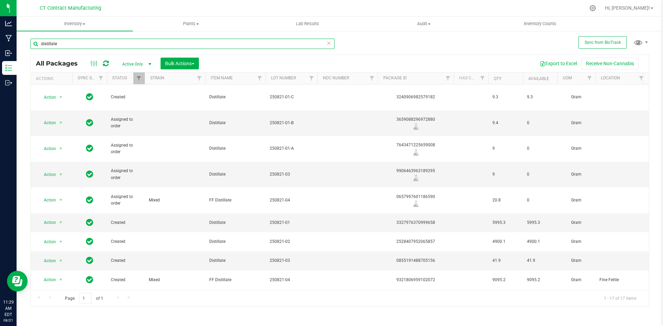
click at [78, 46] on input "distillate" at bounding box center [182, 44] width 304 height 10
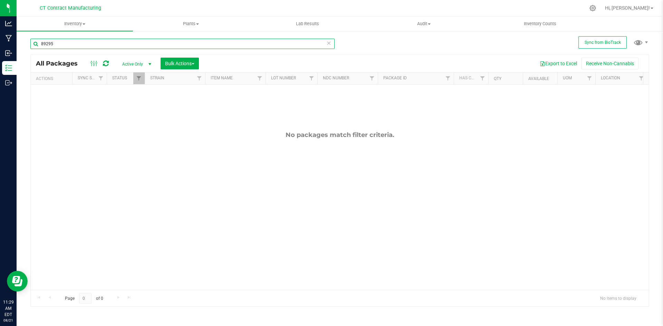
type input "89295"
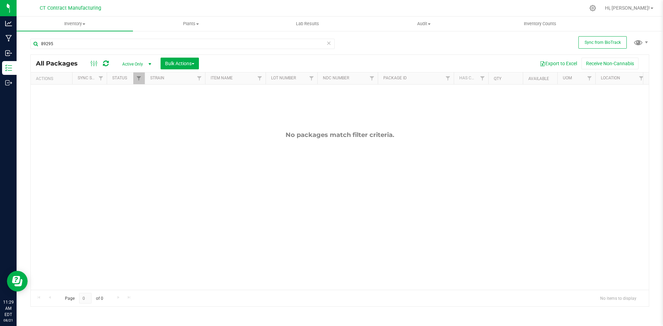
click at [150, 65] on span "select" at bounding box center [150, 64] width 6 height 6
click at [137, 106] on li "All" at bounding box center [134, 106] width 37 height 10
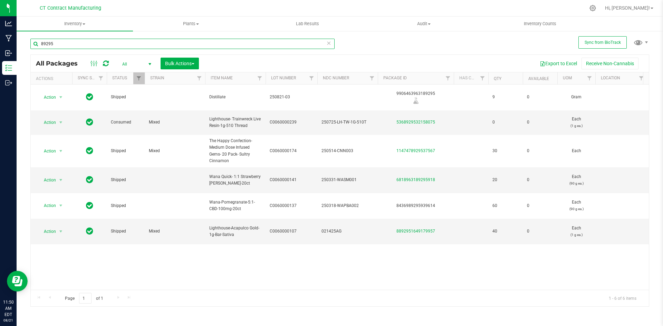
click at [88, 47] on input "89295" at bounding box center [182, 44] width 304 height 10
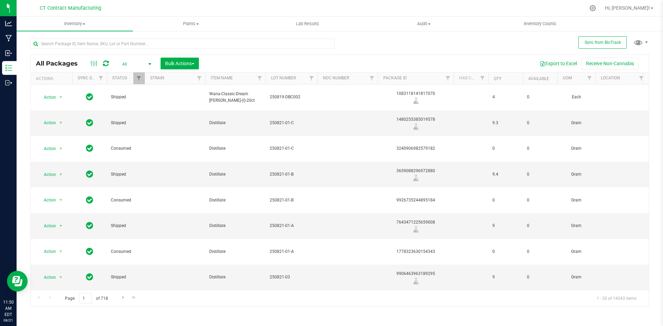
click at [148, 62] on span "select" at bounding box center [150, 64] width 6 height 6
click at [141, 75] on li "Active Only" at bounding box center [134, 75] width 37 height 10
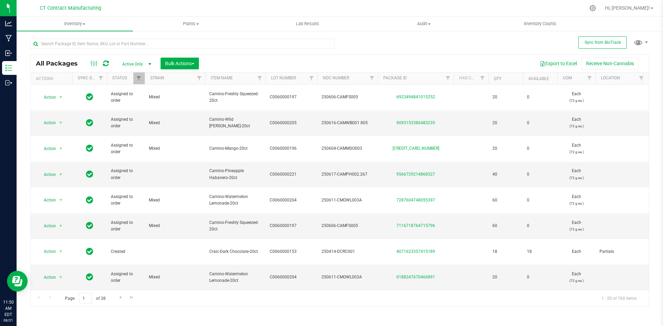
click at [186, 4] on div at bounding box center [354, 7] width 461 height 13
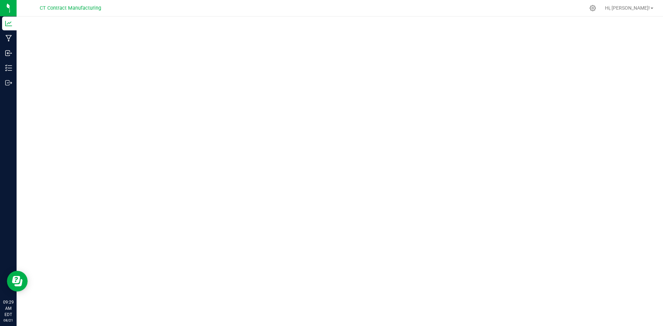
click at [313, 0] on nav "CT Contract Manufacturing Hi, [PERSON_NAME]!" at bounding box center [340, 8] width 646 height 17
click at [435, 11] on div at bounding box center [354, 7] width 461 height 13
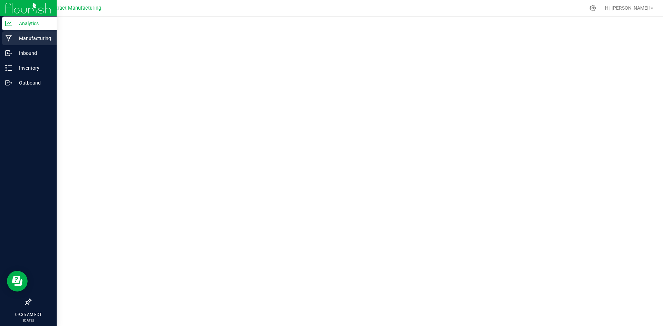
click at [12, 39] on icon at bounding box center [9, 38] width 7 height 7
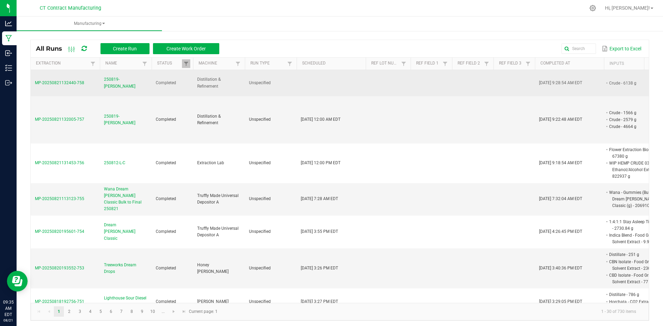
click at [122, 81] on span "250819-[PERSON_NAME]" at bounding box center [126, 82] width 44 height 13
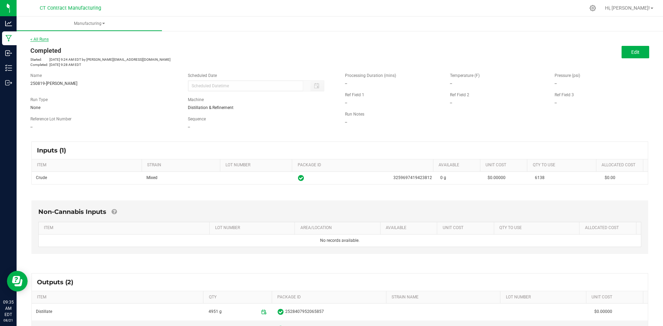
click at [45, 40] on link "< All Runs" at bounding box center [39, 39] width 18 height 5
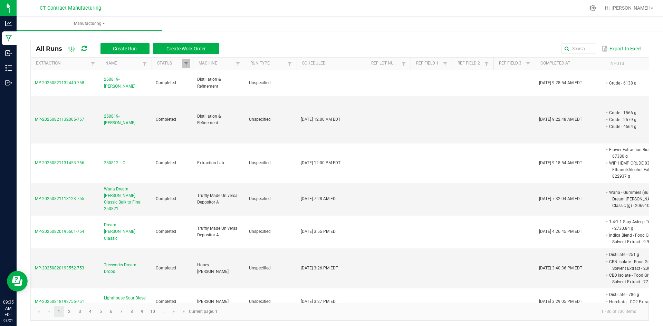
click at [224, 10] on div at bounding box center [354, 7] width 461 height 13
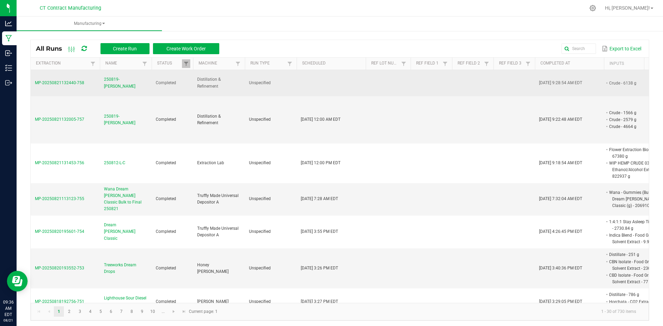
click at [48, 83] on span "MP-20250821132440-758" at bounding box center [59, 82] width 49 height 5
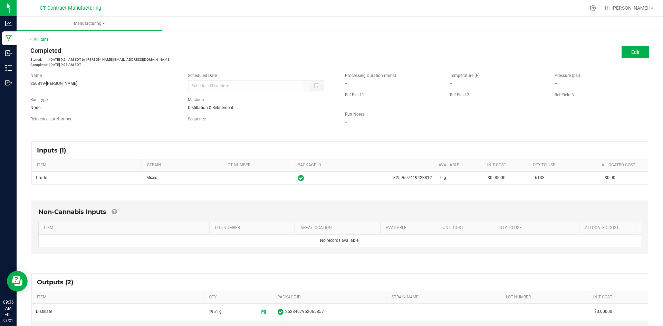
click at [41, 37] on div "< All Runs Completed Started: [DATE] 9:24 AM EDT by [EMAIL_ADDRESS][DOMAIN_NAME…" at bounding box center [339, 51] width 619 height 31
click at [46, 38] on link "< All Runs" at bounding box center [39, 39] width 18 height 5
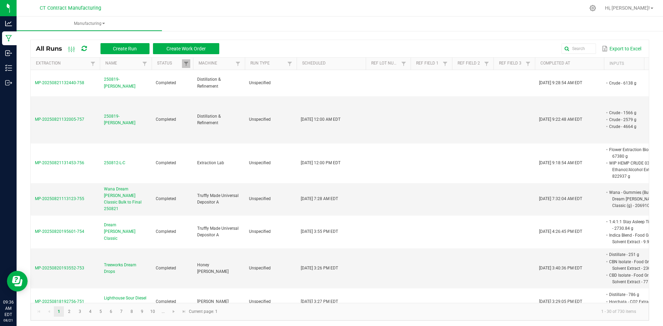
click at [407, 12] on div at bounding box center [354, 7] width 461 height 13
click at [400, 8] on div at bounding box center [354, 7] width 461 height 13
click at [629, 24] on ul "Manufacturing" at bounding box center [348, 24] width 663 height 15
click at [84, 46] on icon at bounding box center [83, 49] width 5 height 6
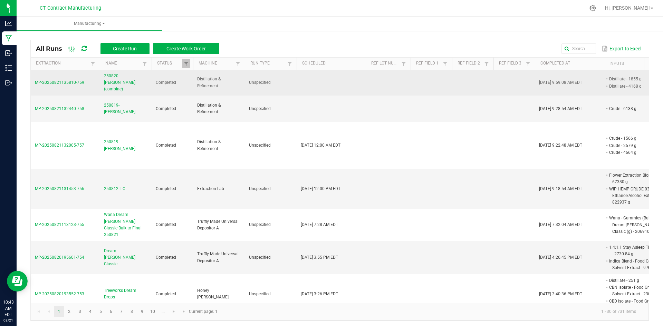
click at [111, 79] on span "250820-[PERSON_NAME](combine)" at bounding box center [126, 83] width 44 height 20
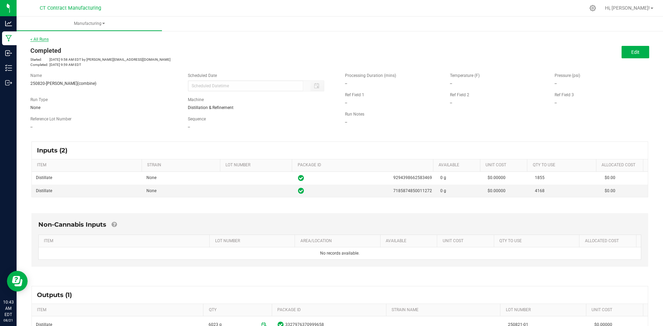
click at [38, 38] on link "< All Runs" at bounding box center [39, 39] width 18 height 5
